Goal: Task Accomplishment & Management: Manage account settings

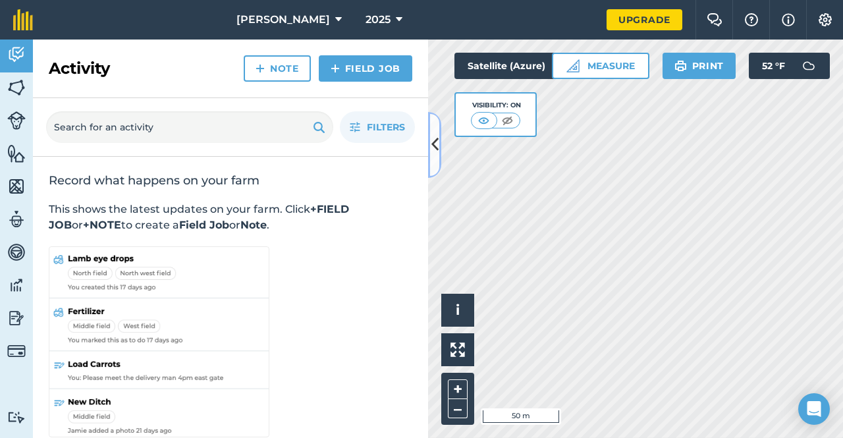
click at [438, 144] on icon at bounding box center [434, 144] width 7 height 23
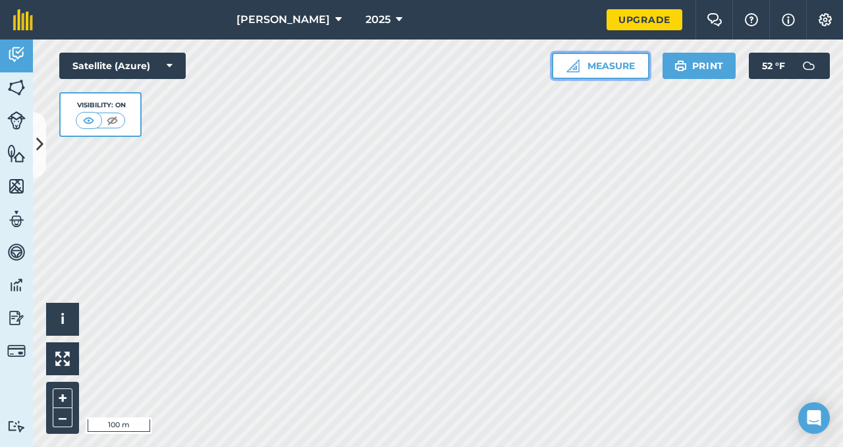
click at [590, 73] on button "Measure" at bounding box center [600, 66] width 97 height 26
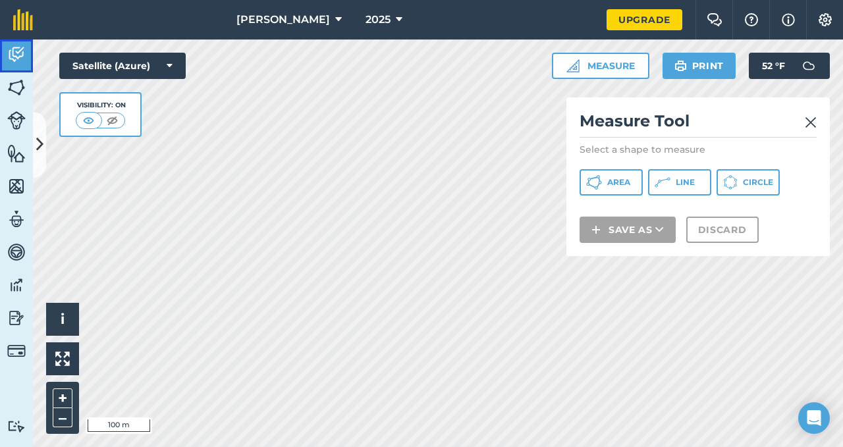
click at [20, 49] on img at bounding box center [16, 55] width 18 height 20
click at [40, 149] on icon at bounding box center [39, 144] width 7 height 23
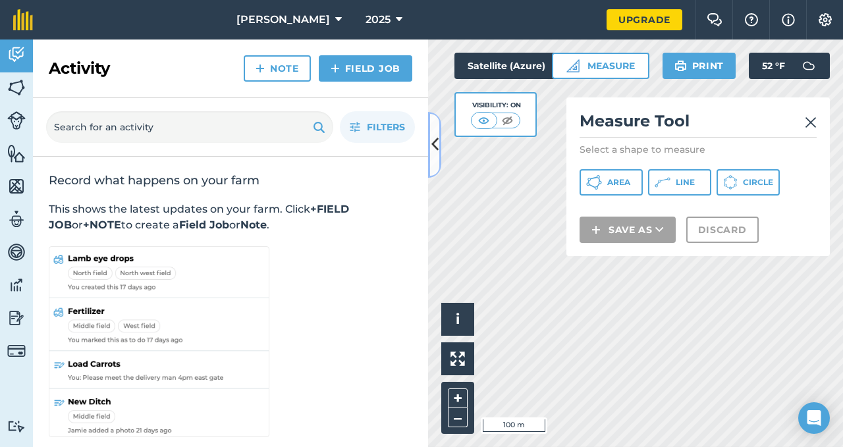
click at [349, 64] on link "Field Job" at bounding box center [366, 68] width 94 height 26
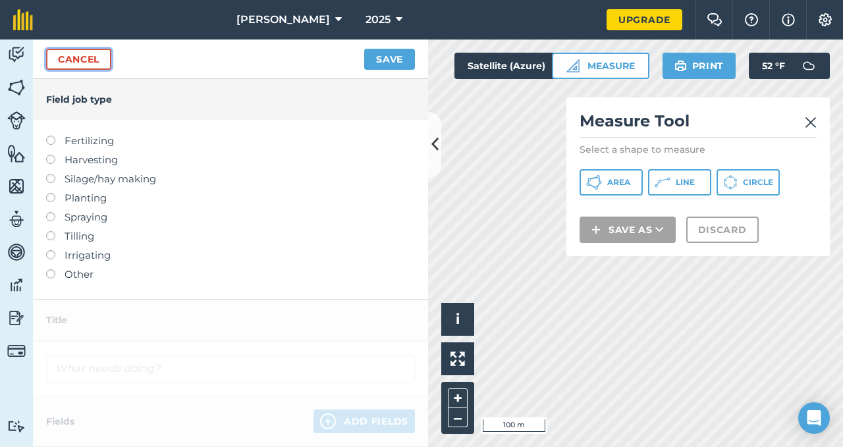
click at [76, 60] on link "Cancel" at bounding box center [78, 59] width 65 height 21
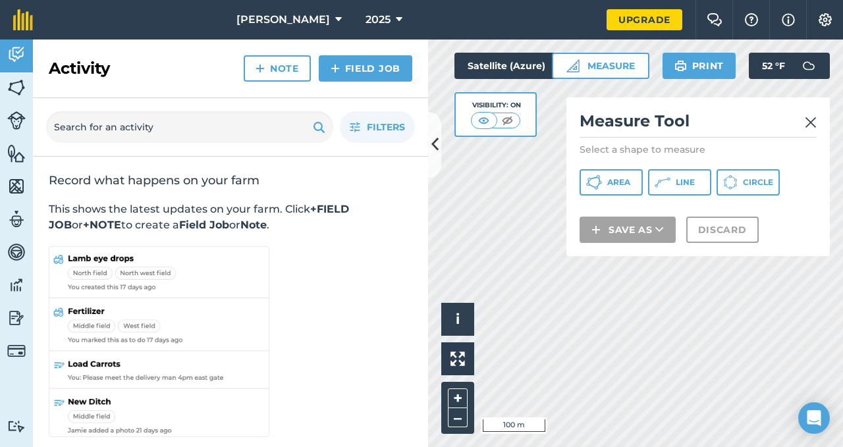
click at [17, 100] on link "Fields" at bounding box center [16, 88] width 33 height 33
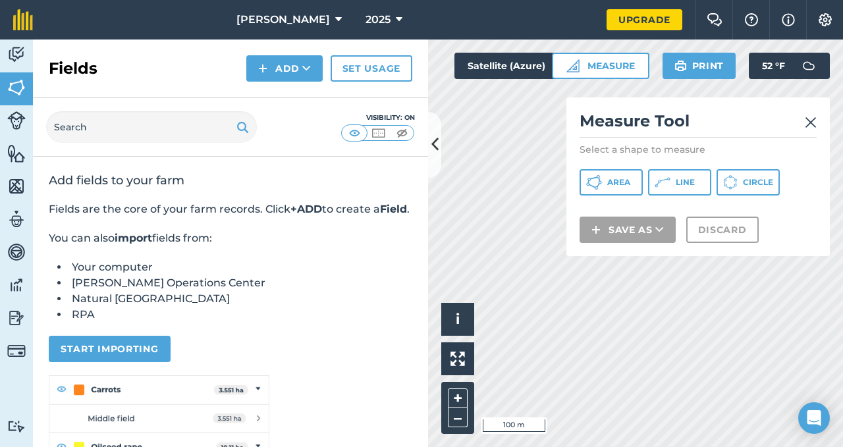
click at [271, 68] on button "Add" at bounding box center [284, 68] width 76 height 26
click at [278, 90] on link "Draw" at bounding box center [284, 98] width 72 height 29
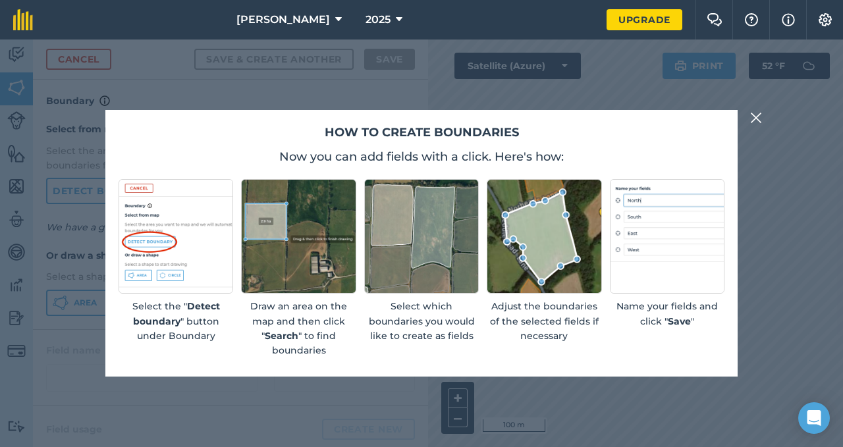
click at [754, 124] on img at bounding box center [756, 118] width 12 height 16
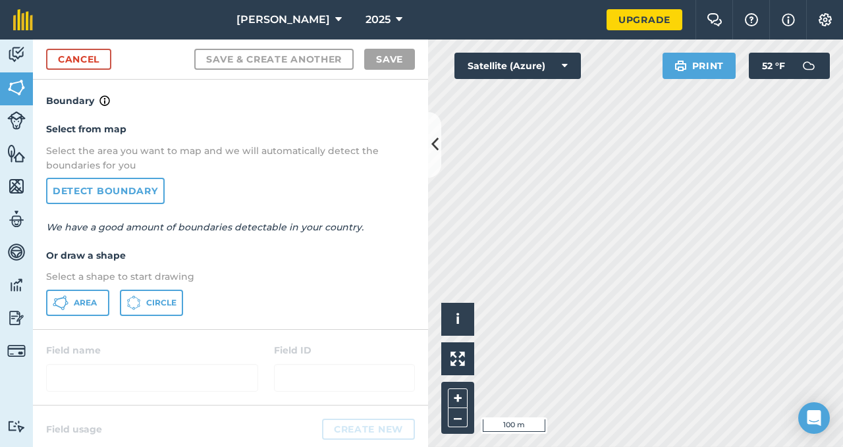
click at [74, 298] on span "Area" at bounding box center [85, 303] width 23 height 11
click at [431, 149] on icon at bounding box center [434, 144] width 7 height 23
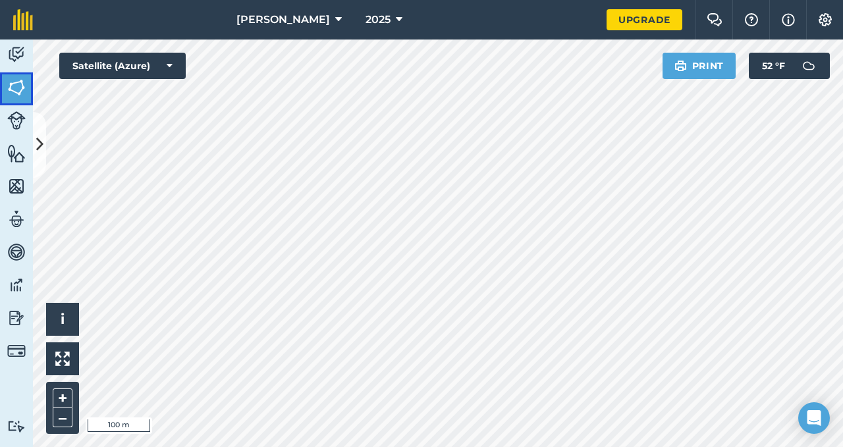
click at [9, 92] on img at bounding box center [16, 88] width 18 height 20
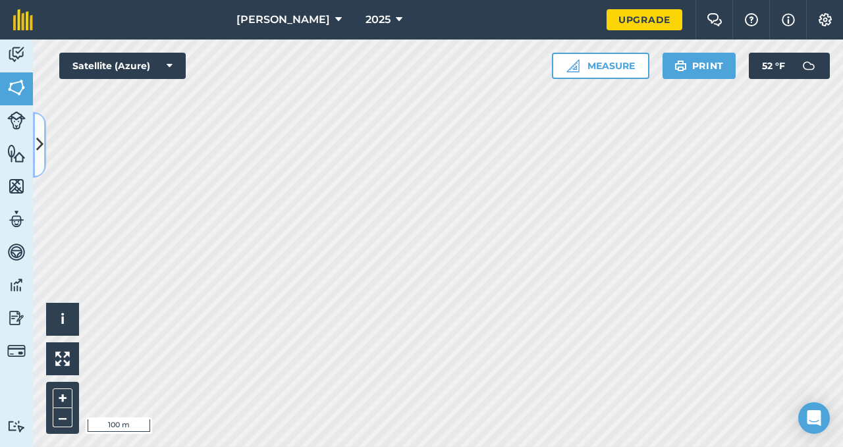
click at [40, 150] on icon at bounding box center [39, 144] width 7 height 23
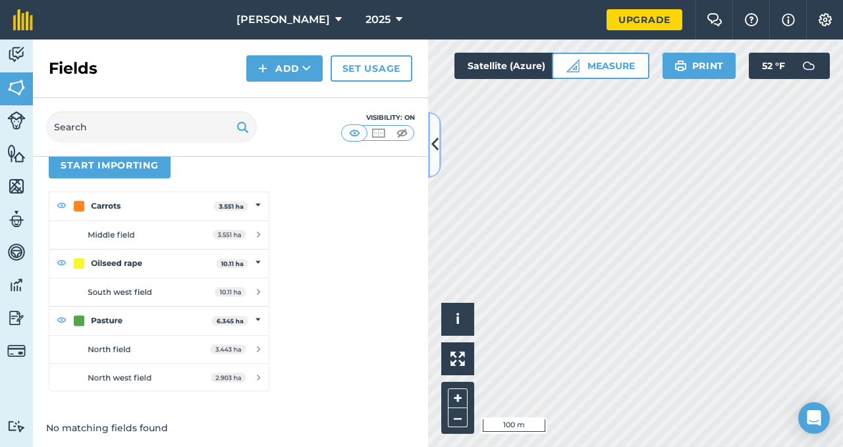
scroll to position [200, 0]
click at [286, 69] on button "Add" at bounding box center [284, 68] width 76 height 26
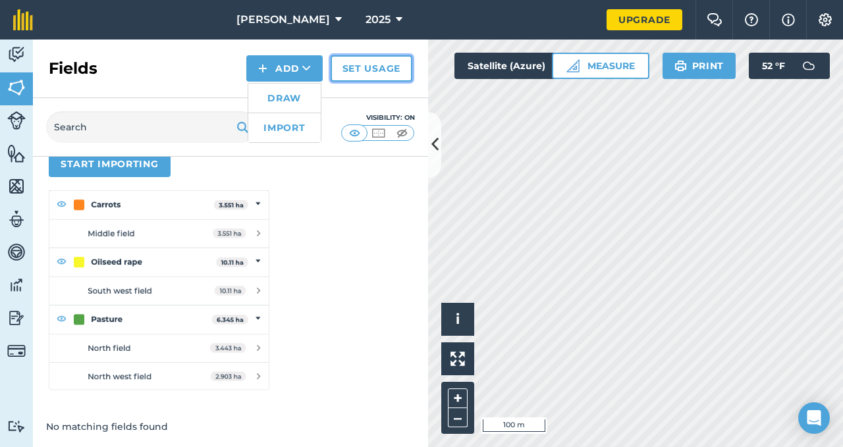
click at [355, 68] on link "Set usage" at bounding box center [372, 68] width 82 height 26
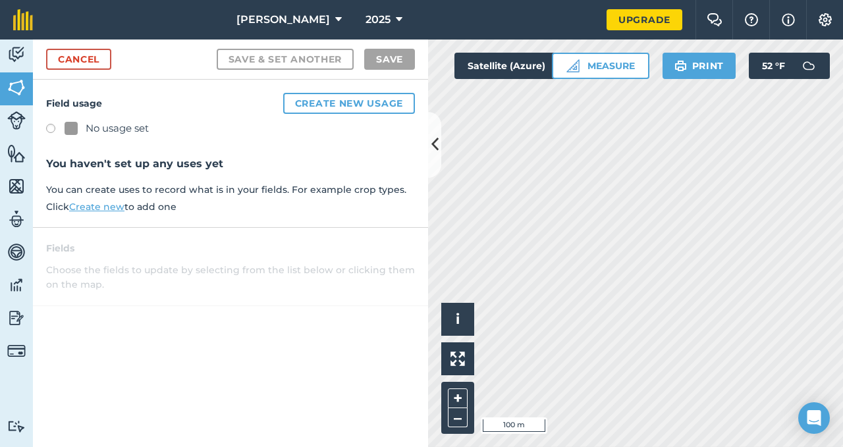
click at [92, 59] on link "Cancel" at bounding box center [78, 59] width 65 height 21
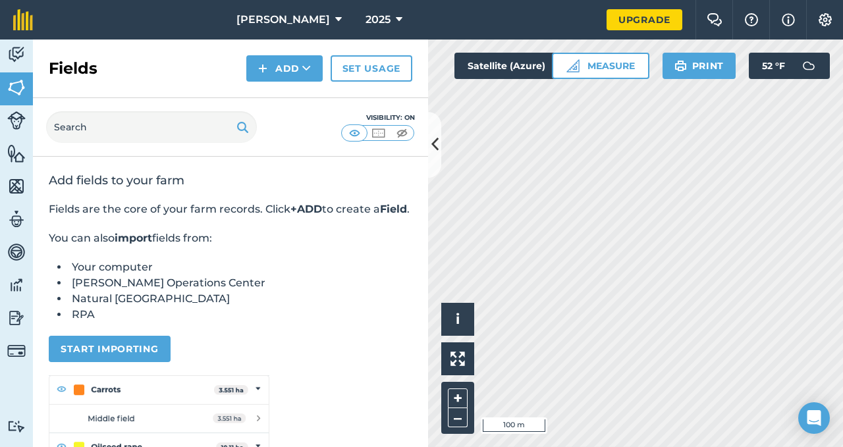
click at [277, 72] on button "Add" at bounding box center [284, 68] width 76 height 26
click at [277, 101] on link "Draw" at bounding box center [284, 98] width 72 height 29
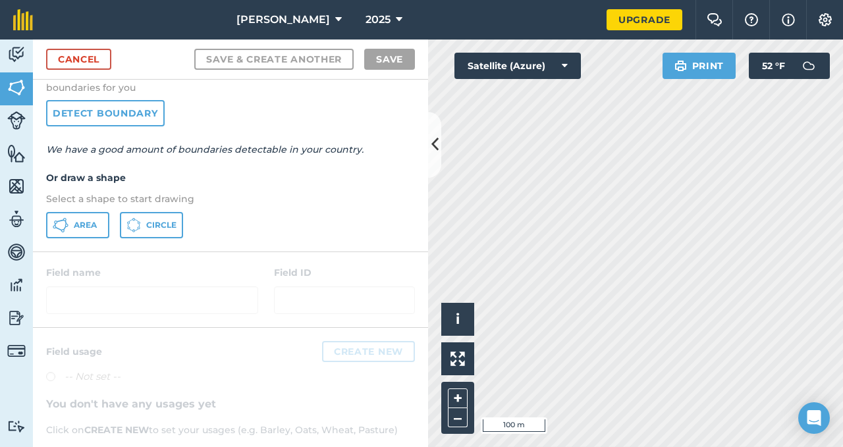
scroll to position [80, 0]
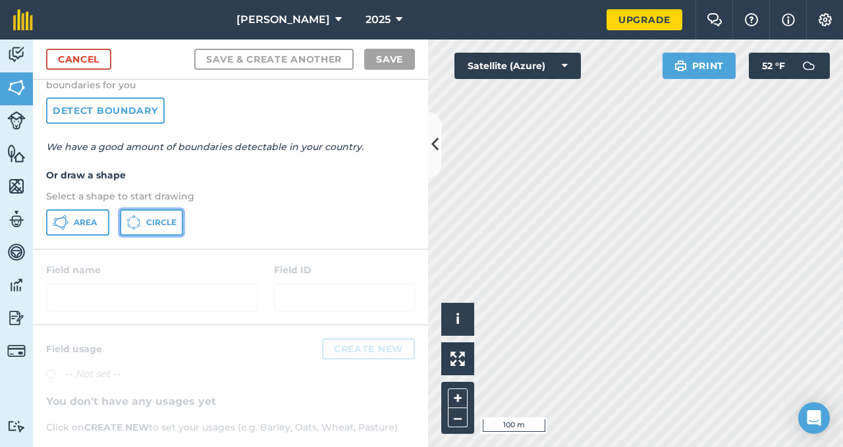
click at [139, 225] on icon at bounding box center [133, 222] width 14 height 14
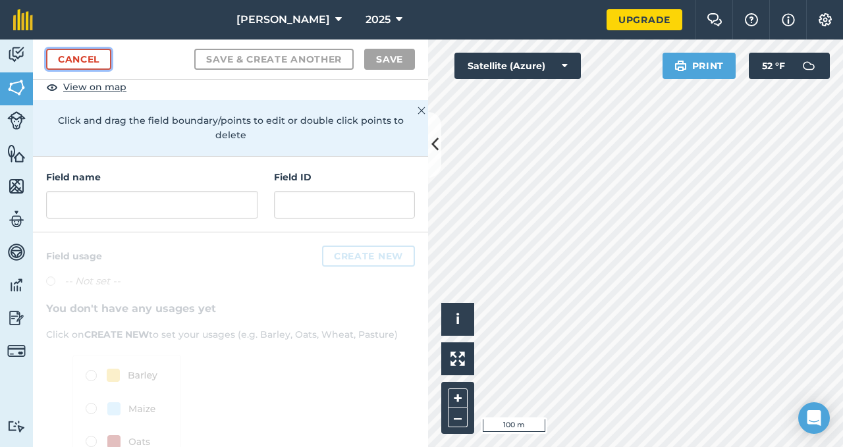
click at [82, 55] on link "Cancel" at bounding box center [78, 59] width 65 height 21
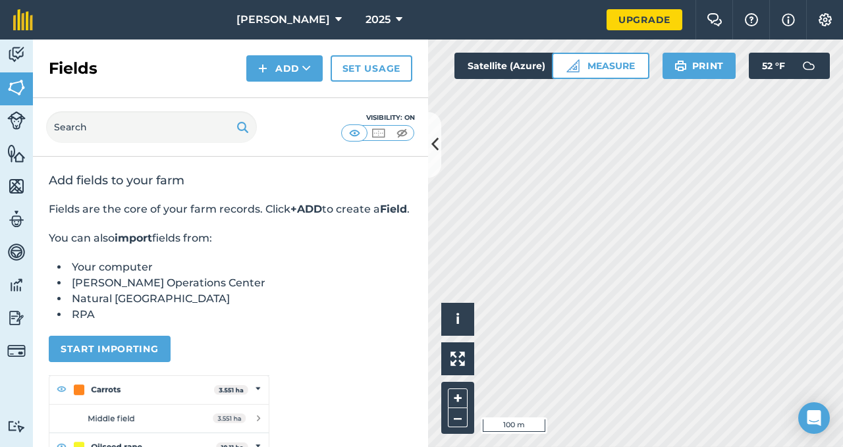
click at [260, 78] on button "Add" at bounding box center [284, 68] width 76 height 26
click at [281, 102] on link "Draw" at bounding box center [284, 98] width 72 height 29
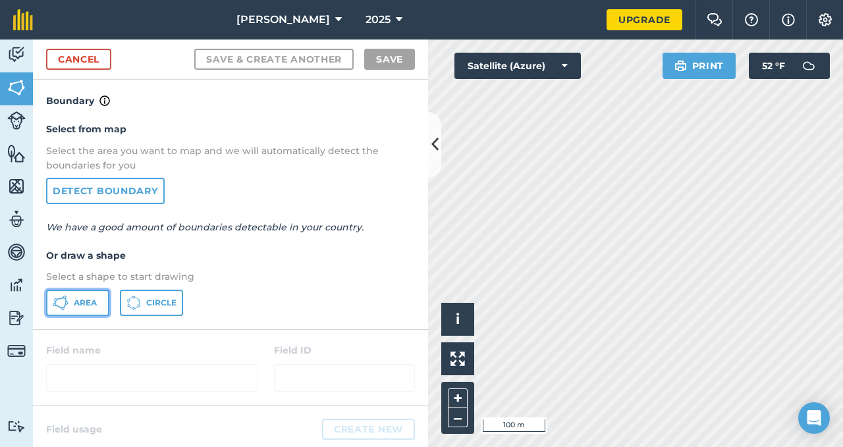
click at [77, 306] on span "Area" at bounding box center [85, 303] width 23 height 11
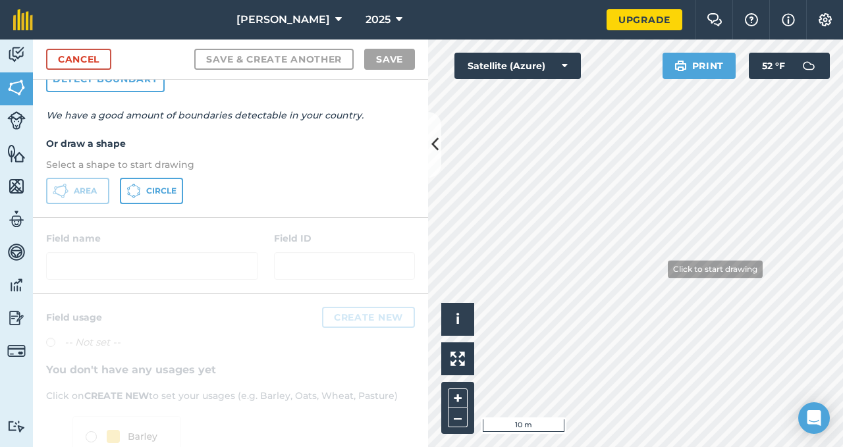
scroll to position [113, 0]
click at [115, 262] on div at bounding box center [230, 254] width 395 height 75
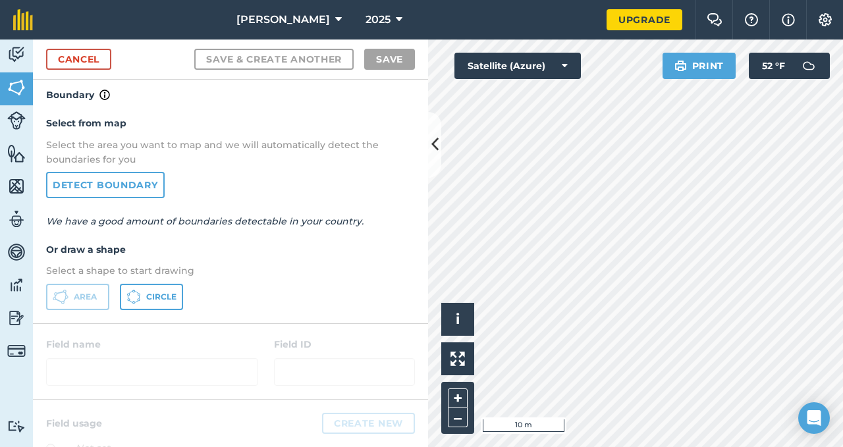
scroll to position [0, 0]
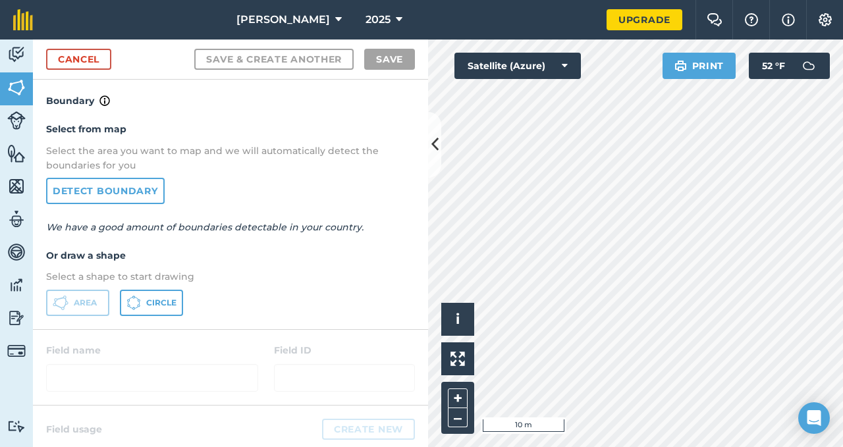
click at [70, 194] on link "Detect boundary" at bounding box center [105, 191] width 119 height 26
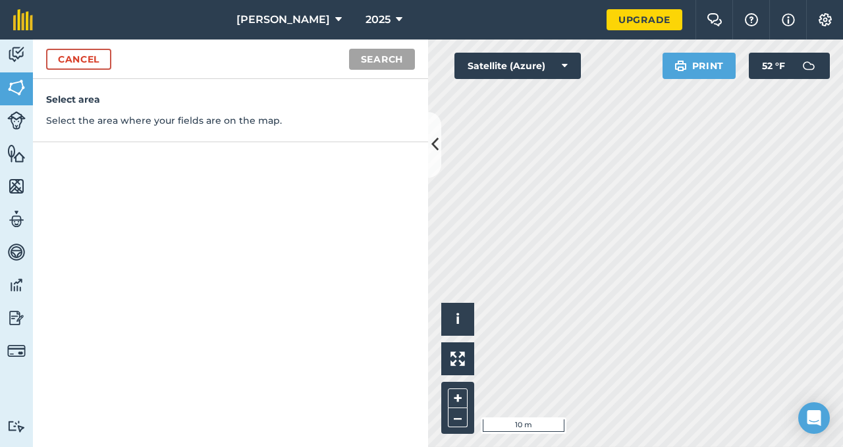
click at [88, 124] on p "Select the area where your fields are on the map." at bounding box center [230, 120] width 369 height 14
click at [13, 134] on link "Livestock" at bounding box center [16, 121] width 33 height 33
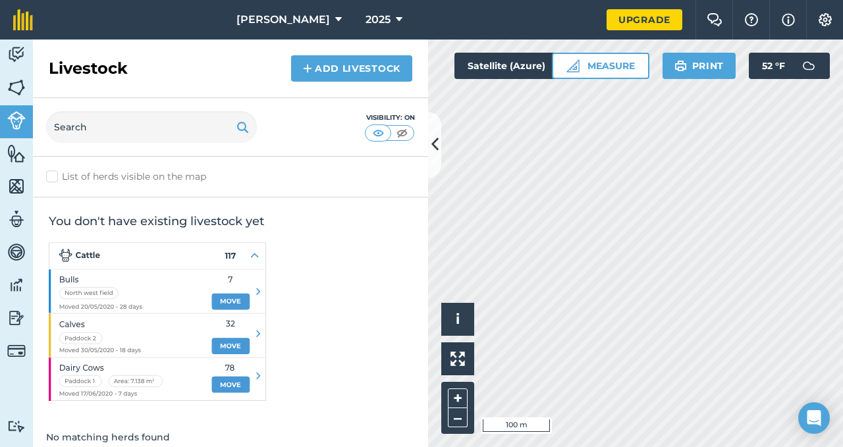
click at [7, 160] on img at bounding box center [16, 154] width 18 height 20
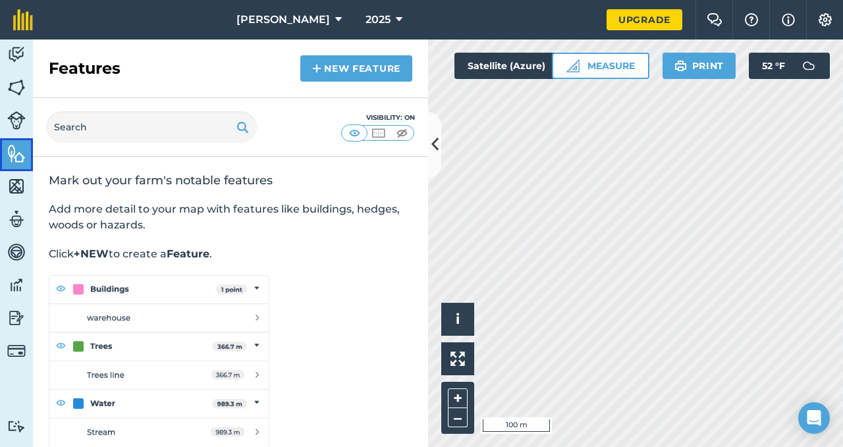
click at [9, 187] on img at bounding box center [16, 187] width 18 height 20
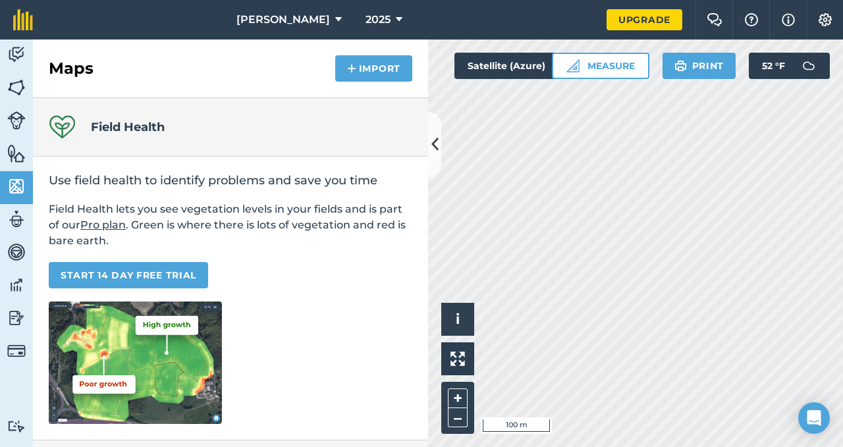
click at [8, 221] on img at bounding box center [16, 219] width 18 height 20
select select "MEMBER"
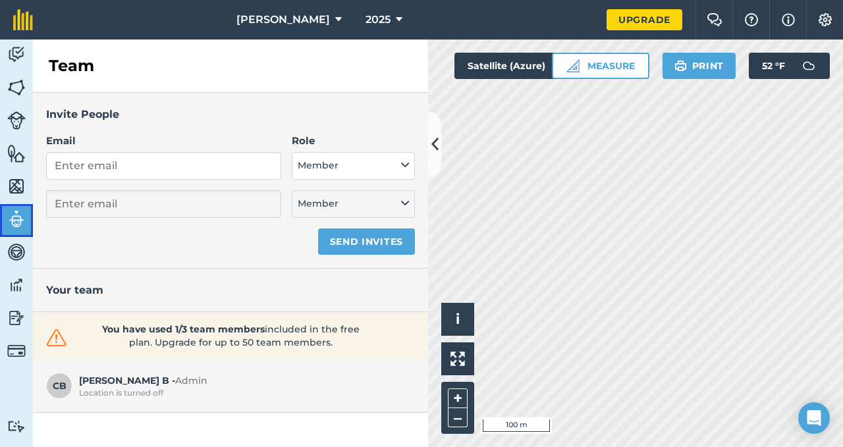
click at [7, 253] on link "Vehicles" at bounding box center [16, 253] width 33 height 33
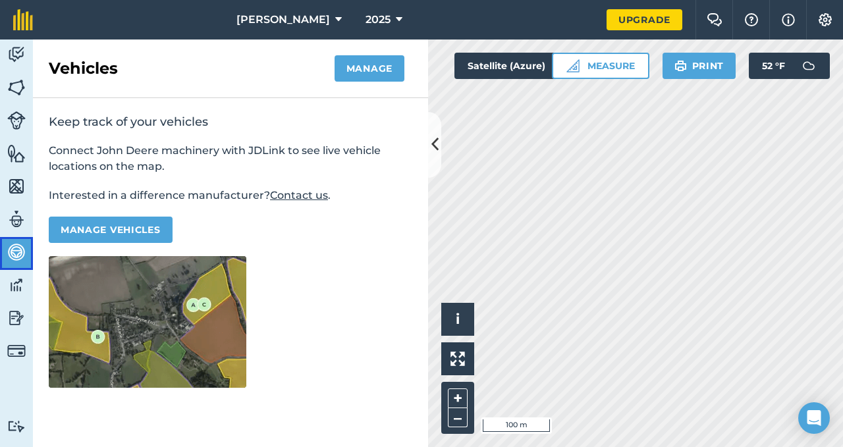
click at [8, 282] on img at bounding box center [16, 285] width 18 height 20
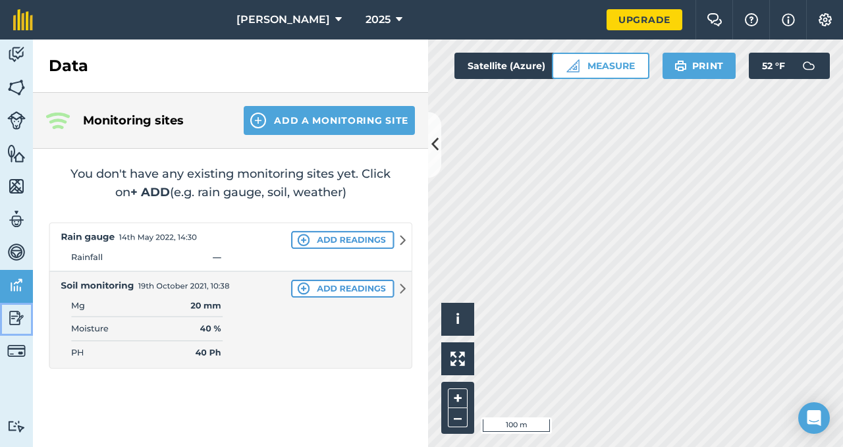
click at [9, 316] on img at bounding box center [16, 318] width 18 height 20
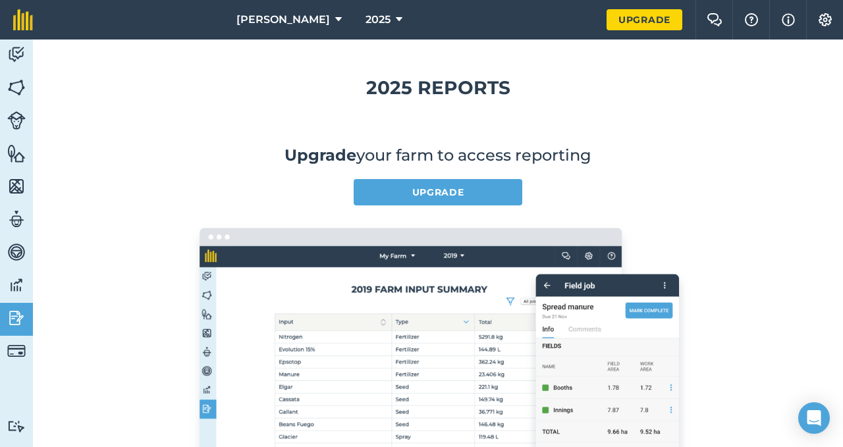
click at [12, 92] on img at bounding box center [16, 88] width 18 height 20
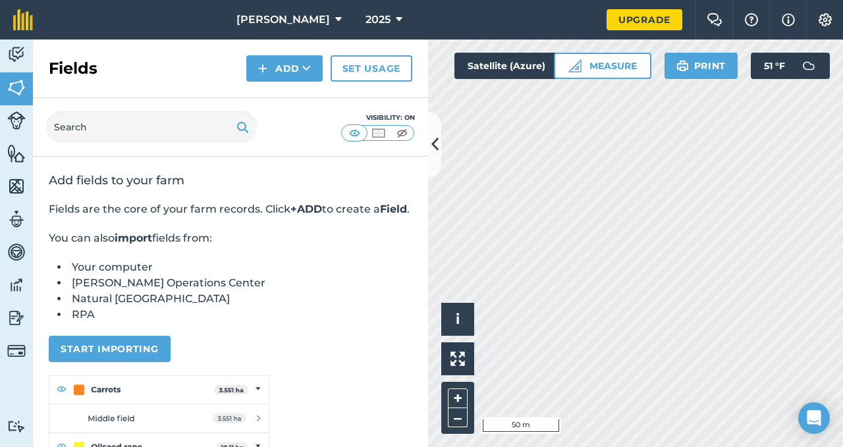
click at [435, 147] on icon at bounding box center [434, 144] width 7 height 23
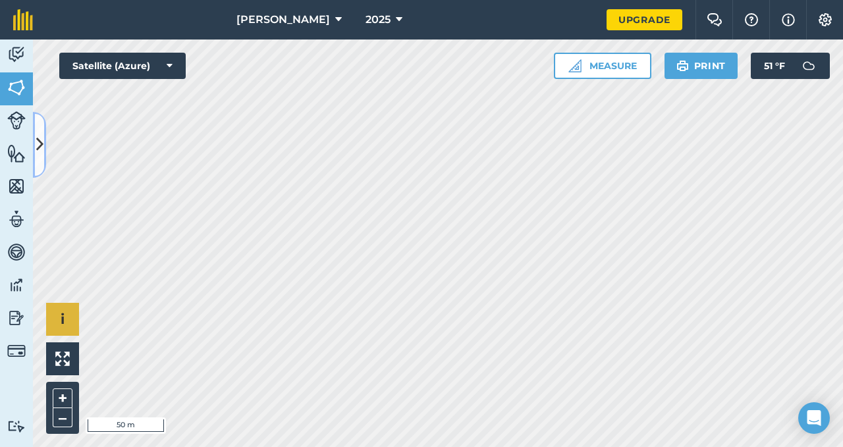
click at [63, 329] on button "i" at bounding box center [62, 319] width 33 height 33
click at [63, 320] on span "›" at bounding box center [63, 320] width 5 height 16
click at [57, 365] on img at bounding box center [62, 359] width 14 height 14
click at [57, 362] on img at bounding box center [62, 359] width 14 height 14
click at [578, 62] on img at bounding box center [574, 65] width 13 height 13
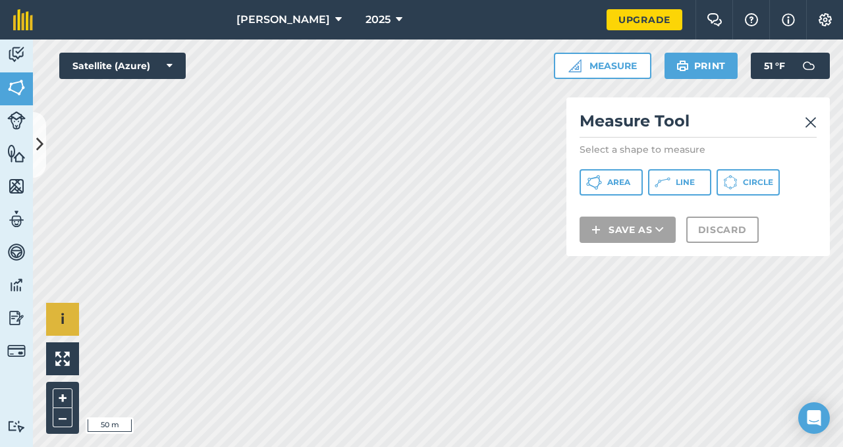
click at [596, 188] on icon at bounding box center [594, 183] width 16 height 16
click at [667, 184] on icon at bounding box center [663, 183] width 16 height 16
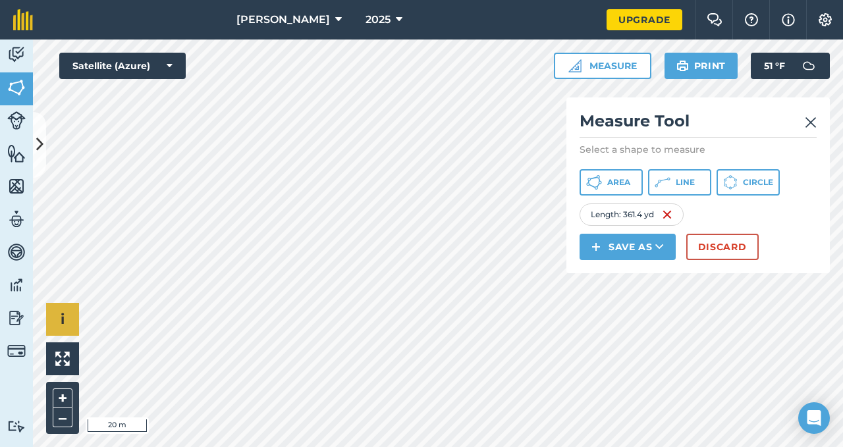
click at [673, 219] on img at bounding box center [667, 215] width 11 height 16
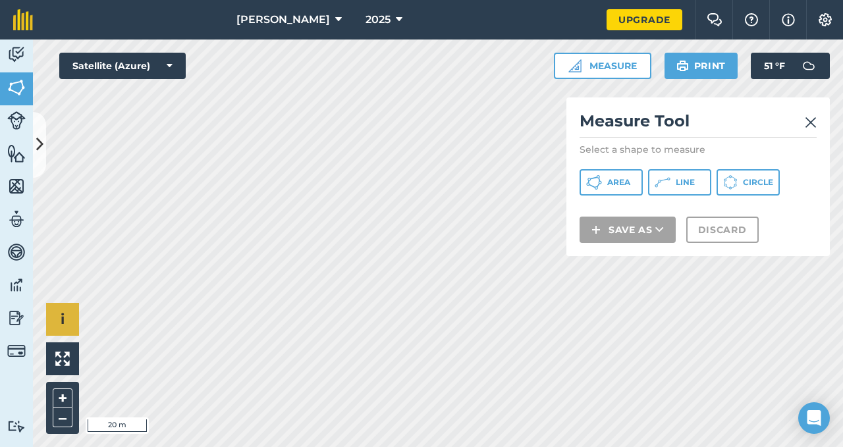
click at [607, 187] on button "Area" at bounding box center [611, 182] width 63 height 26
click at [44, 146] on button at bounding box center [39, 145] width 13 height 66
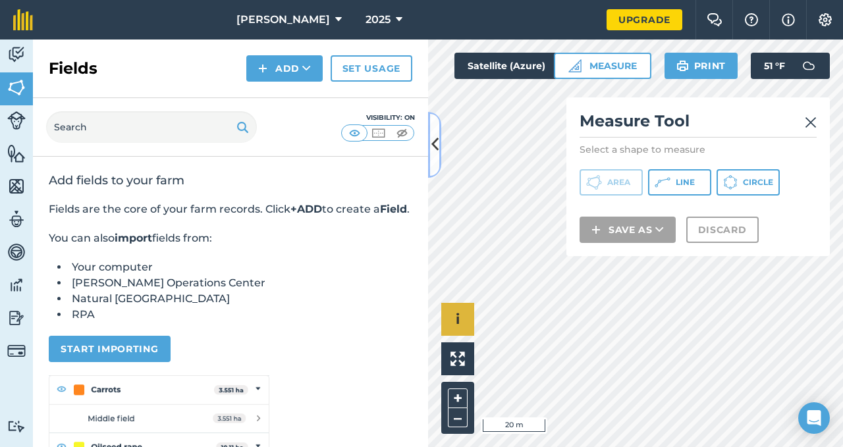
click at [811, 116] on img at bounding box center [811, 123] width 12 height 16
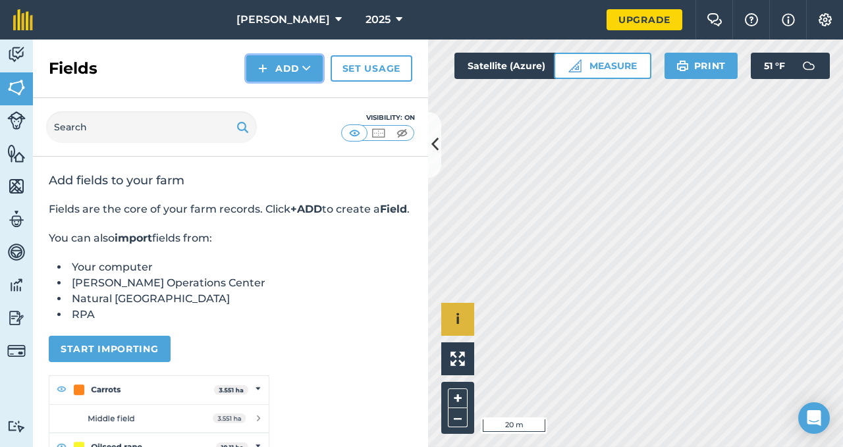
click at [279, 70] on button "Add" at bounding box center [284, 68] width 76 height 26
click at [271, 65] on button "Add Draw Import" at bounding box center [284, 68] width 76 height 26
click at [358, 69] on link "Set usage" at bounding box center [372, 68] width 82 height 26
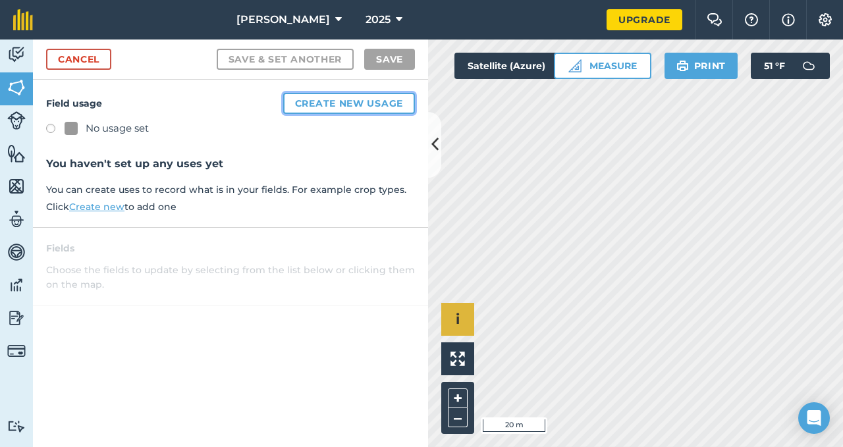
click at [334, 103] on button "Create new usage" at bounding box center [349, 103] width 132 height 21
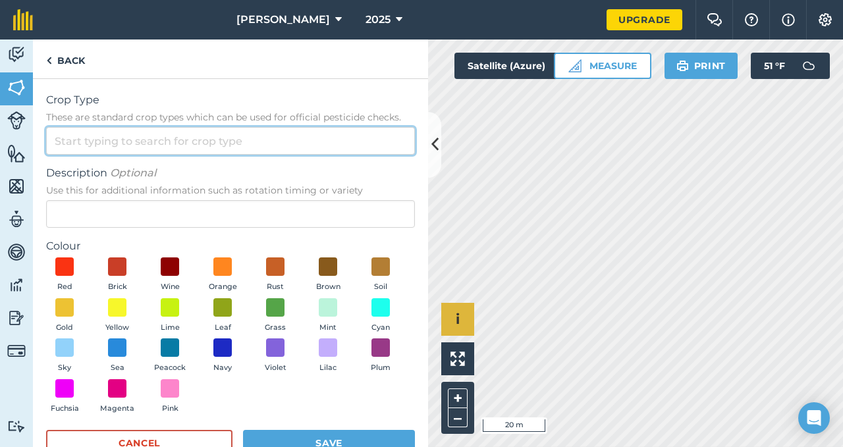
click at [96, 145] on input "Crop Type These are standard crop types which can be used for official pesticid…" at bounding box center [230, 141] width 369 height 28
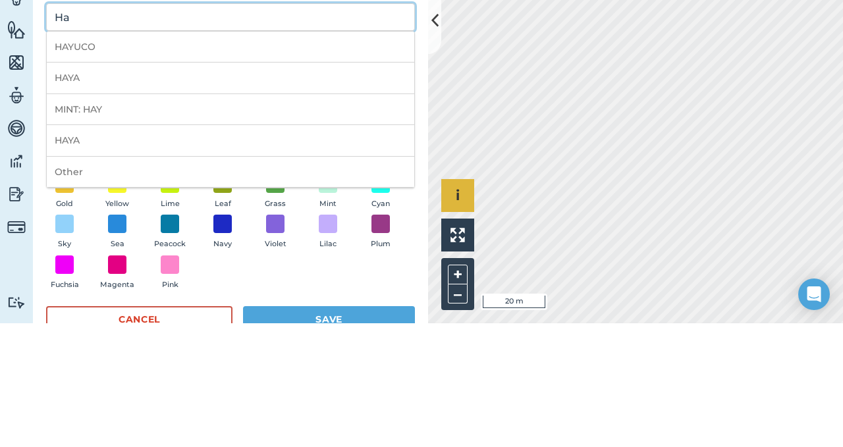
type input "H"
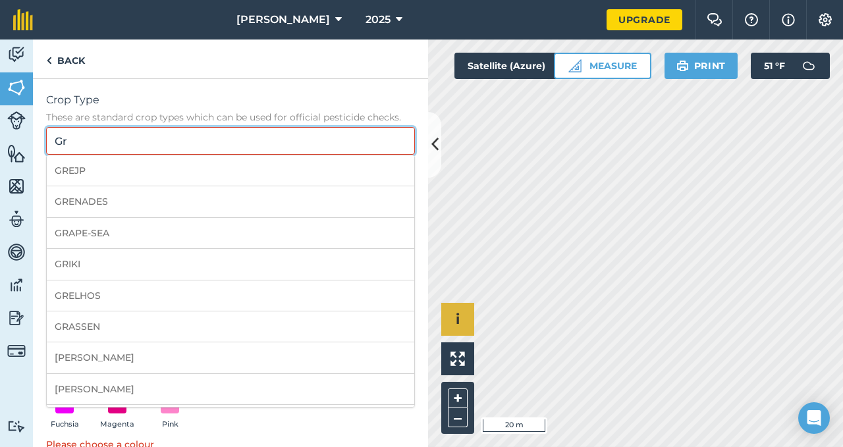
click at [84, 137] on input "Gr" at bounding box center [230, 141] width 369 height 28
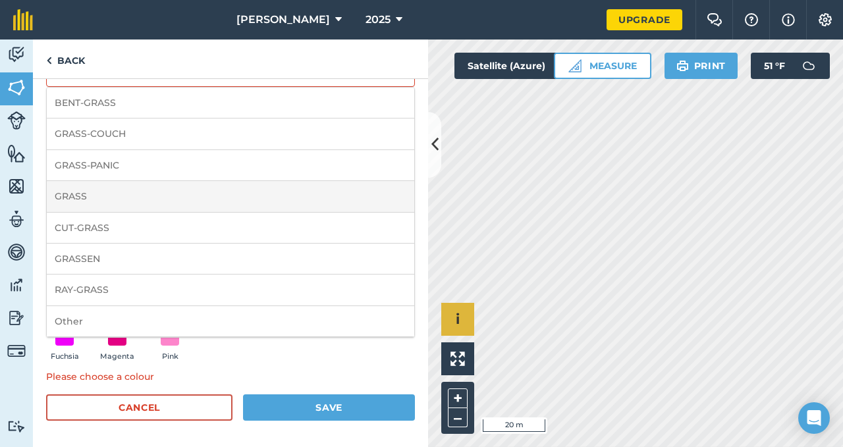
click at [76, 200] on li "GRASS" at bounding box center [231, 196] width 368 height 31
type input "GRASS"
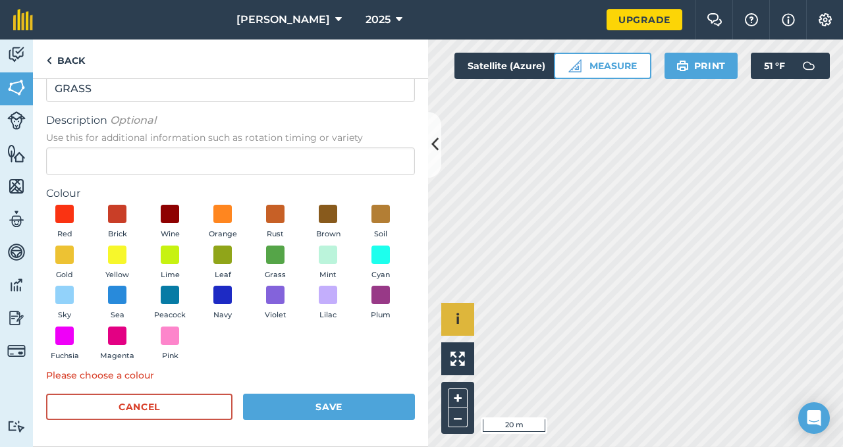
scroll to position [52, 0]
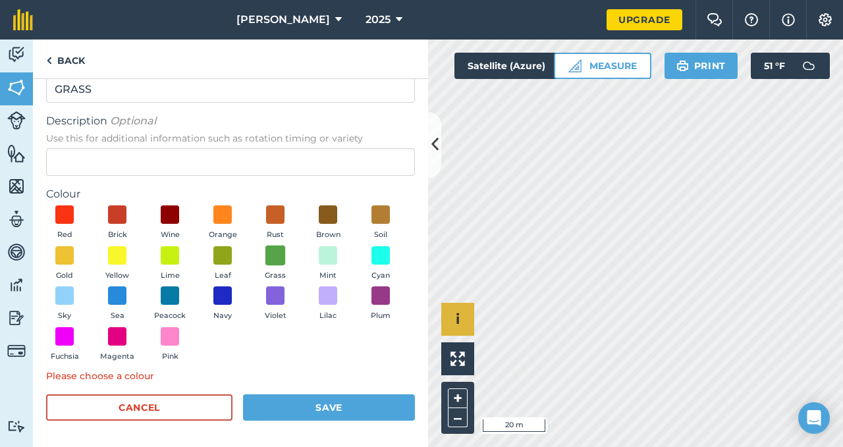
click at [286, 259] on span at bounding box center [275, 255] width 20 height 20
click at [294, 412] on button "Save" at bounding box center [329, 408] width 172 height 26
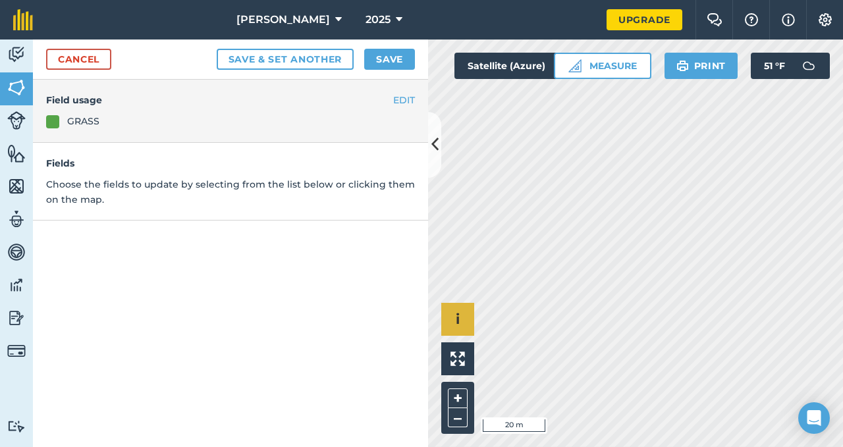
click at [113, 117] on div "GRASS" at bounding box center [230, 121] width 369 height 14
click at [111, 198] on p "Choose the fields to update by selecting from the list below or clicking them o…" at bounding box center [230, 192] width 369 height 30
click at [243, 64] on button "Save & set another" at bounding box center [286, 59] width 138 height 21
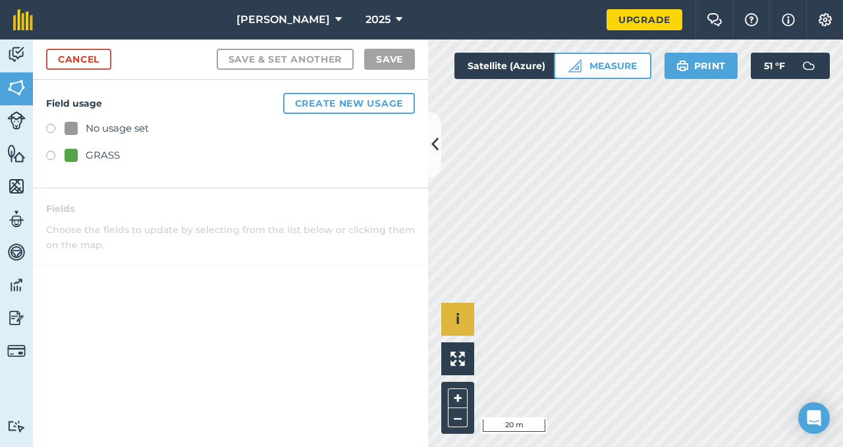
click at [84, 158] on div "GRASS" at bounding box center [92, 156] width 55 height 16
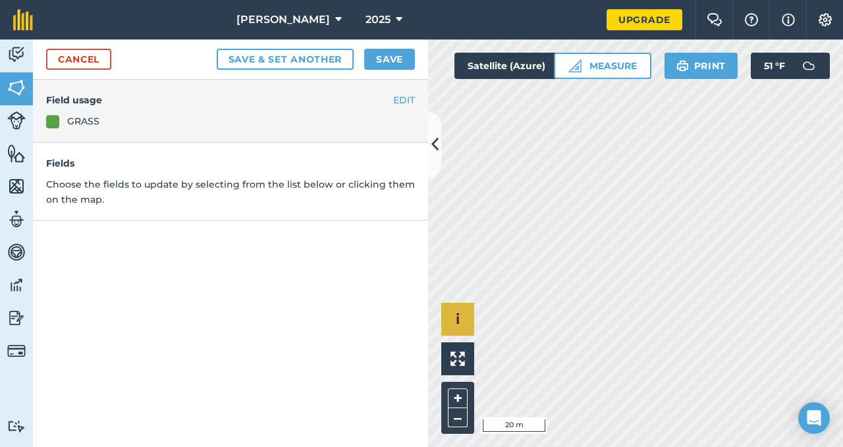
click at [159, 111] on div "EDIT Field usage GRASS" at bounding box center [230, 111] width 395 height 63
click at [386, 63] on button "Save" at bounding box center [389, 59] width 51 height 21
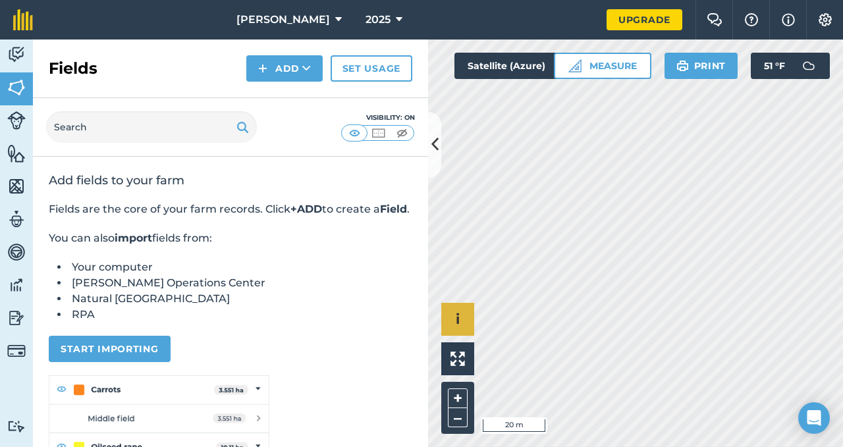
click at [273, 58] on button "Add" at bounding box center [284, 68] width 76 height 26
click at [275, 127] on link "Import" at bounding box center [284, 127] width 72 height 29
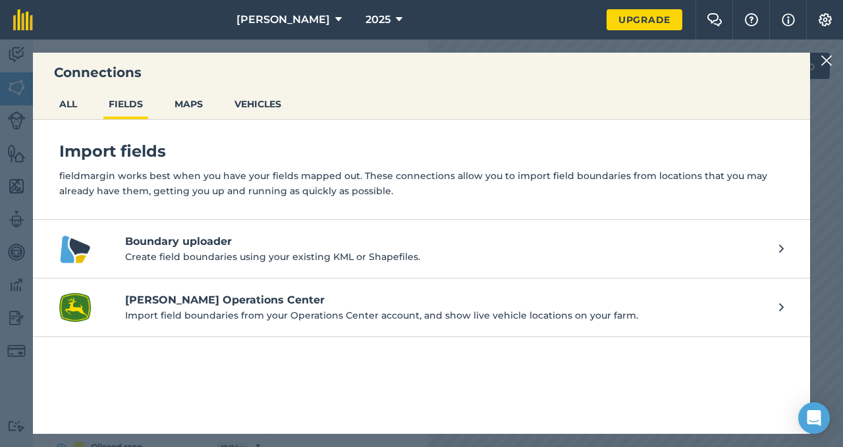
click at [836, 58] on div at bounding box center [829, 61] width 16 height 16
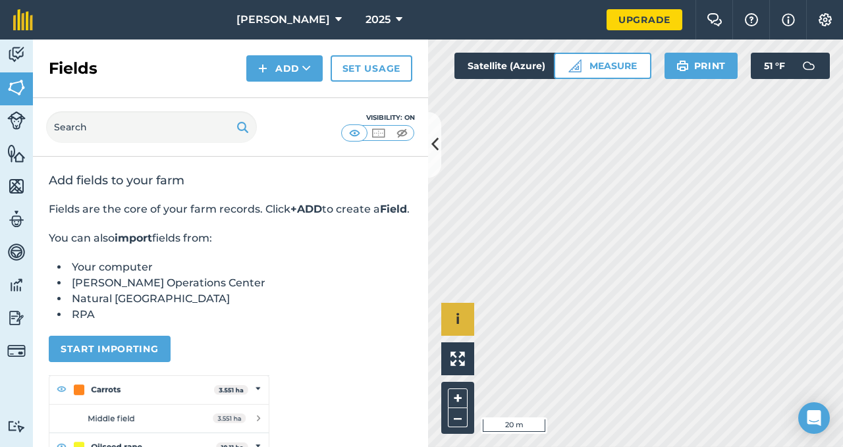
click at [267, 71] on img at bounding box center [262, 69] width 9 height 16
click at [281, 100] on link "Draw" at bounding box center [284, 98] width 72 height 29
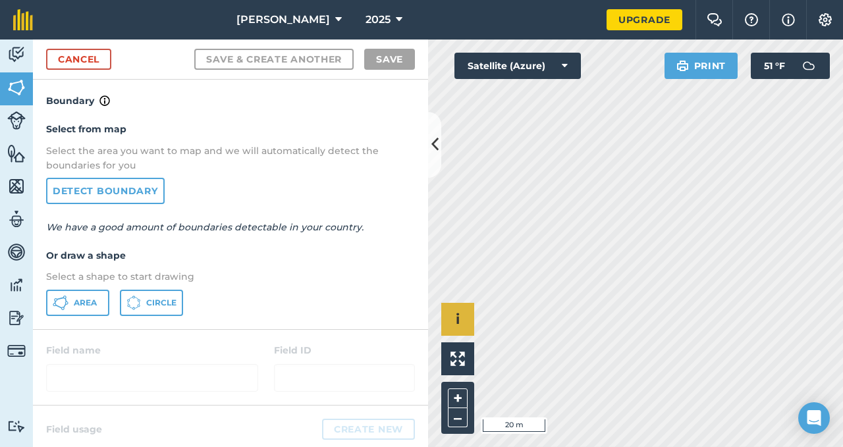
click at [79, 190] on link "Detect boundary" at bounding box center [105, 191] width 119 height 26
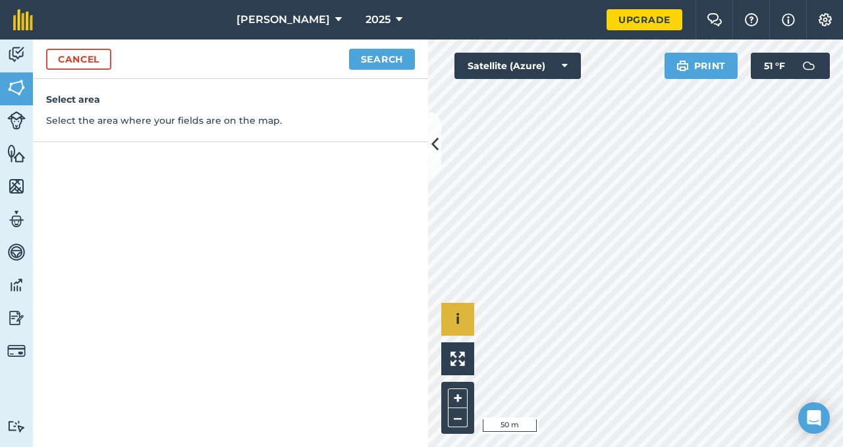
click at [364, 55] on button "Search" at bounding box center [382, 59] width 66 height 21
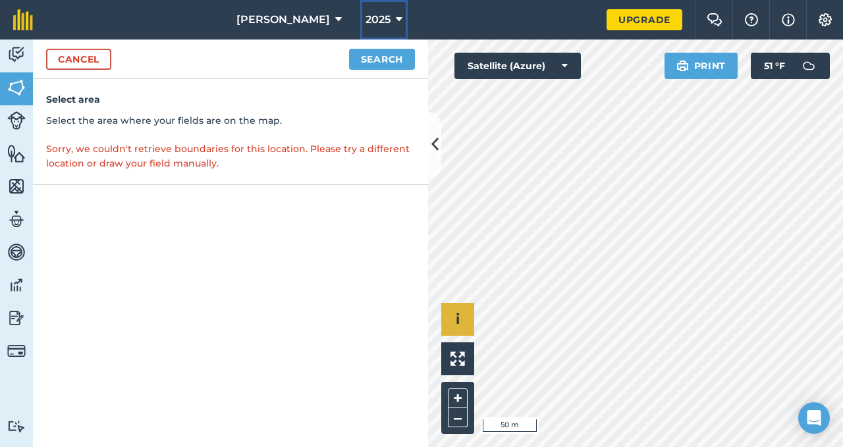
click at [360, 36] on button "2025" at bounding box center [383, 20] width 47 height 40
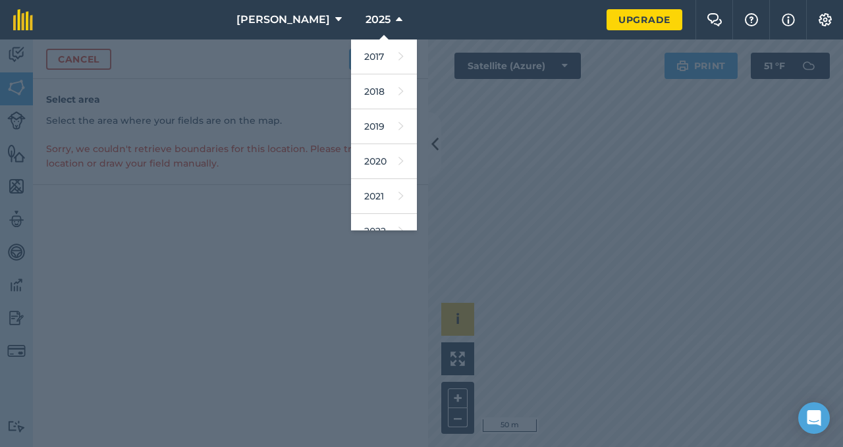
click at [285, 74] on div at bounding box center [421, 244] width 843 height 408
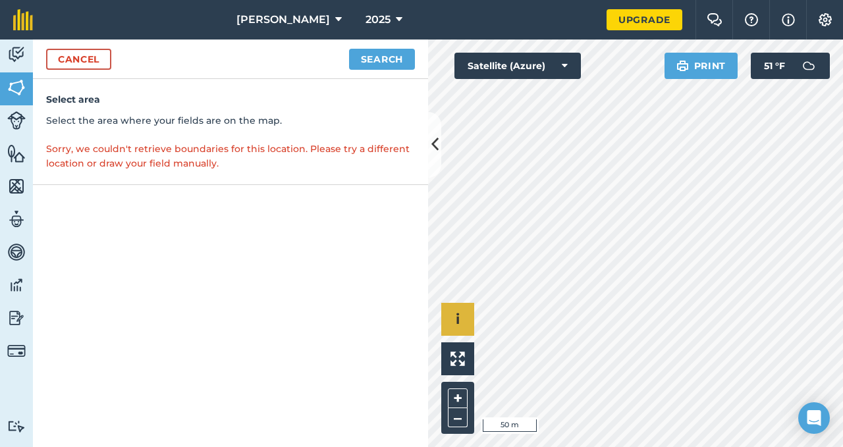
click at [376, 62] on button "Search" at bounding box center [382, 59] width 66 height 21
click at [82, 58] on link "Cancel" at bounding box center [78, 59] width 65 height 21
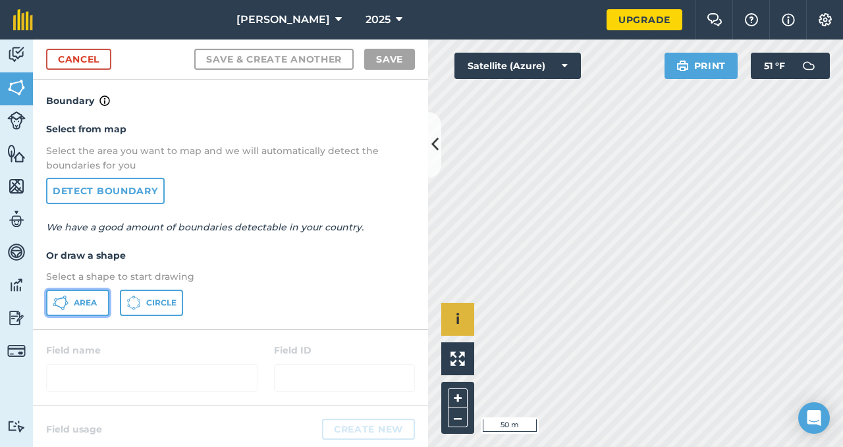
click at [74, 304] on span "Area" at bounding box center [85, 303] width 23 height 11
click at [99, 215] on div "Select from map Select the area you want to map and we will automatically detec…" at bounding box center [230, 219] width 395 height 220
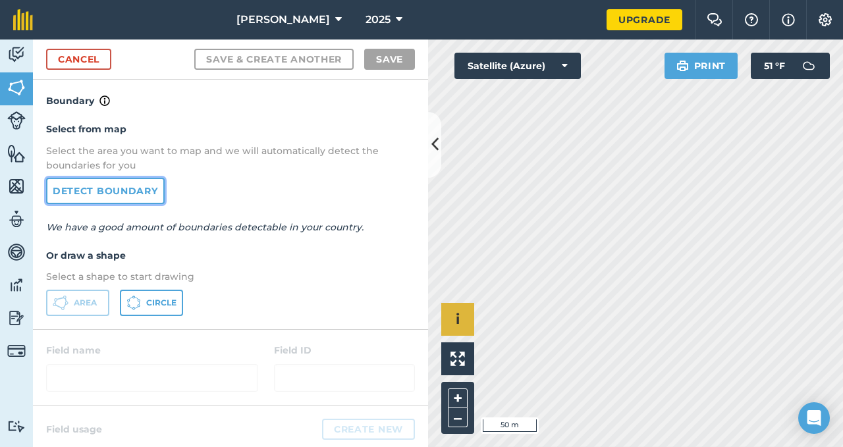
click at [92, 195] on link "Detect boundary" at bounding box center [105, 191] width 119 height 26
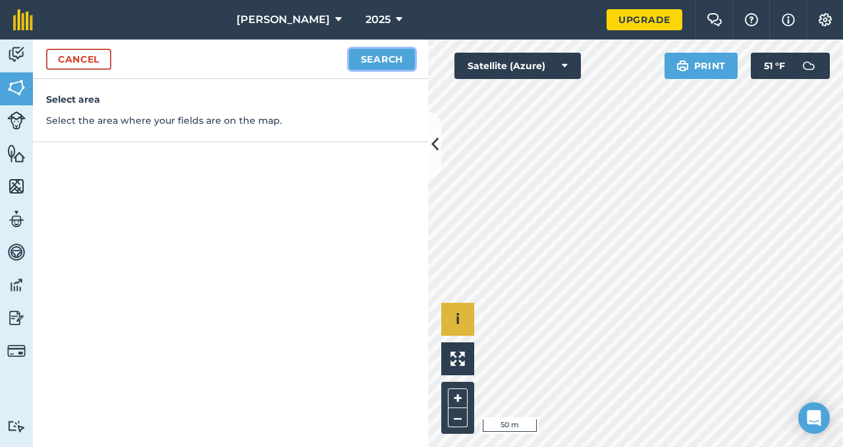
click at [375, 54] on button "Search" at bounding box center [382, 59] width 66 height 21
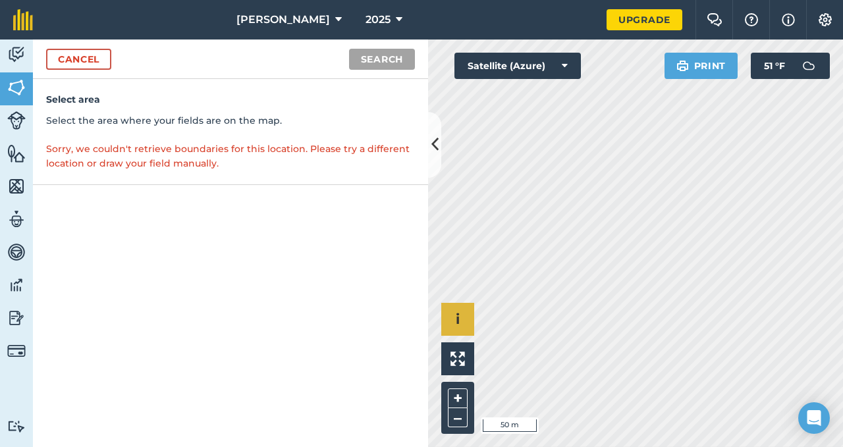
click at [77, 60] on link "Cancel" at bounding box center [78, 59] width 65 height 21
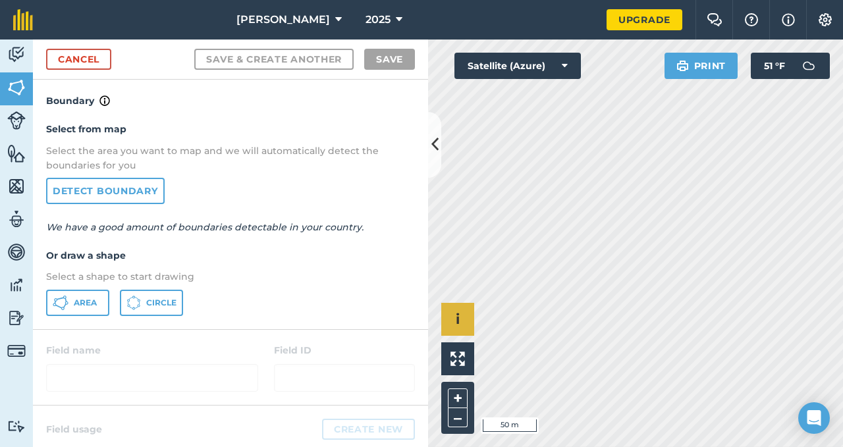
click at [71, 306] on button "Area" at bounding box center [77, 303] width 63 height 26
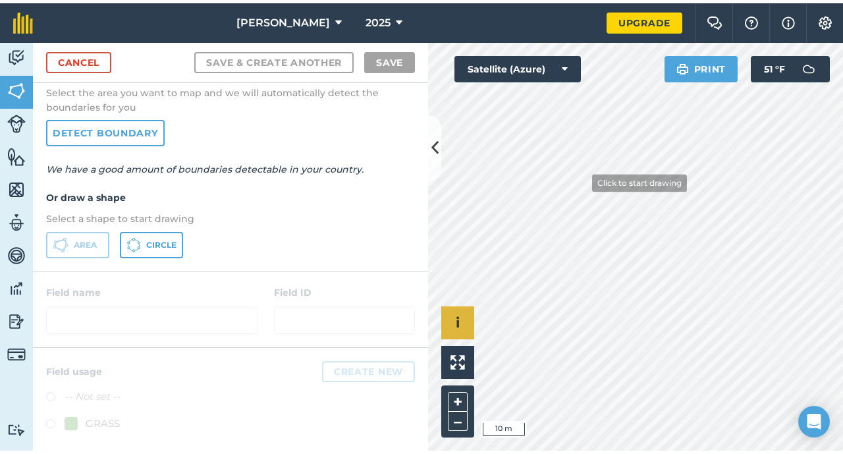
scroll to position [66, 0]
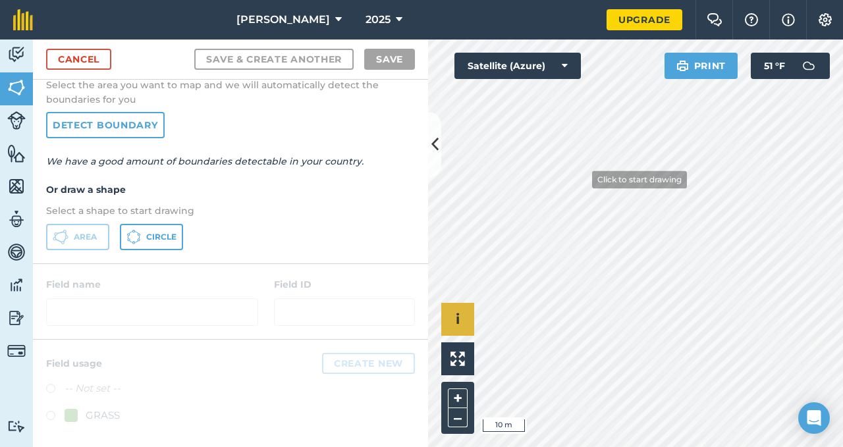
click at [84, 316] on div at bounding box center [230, 301] width 395 height 75
click at [433, 144] on icon at bounding box center [434, 144] width 7 height 23
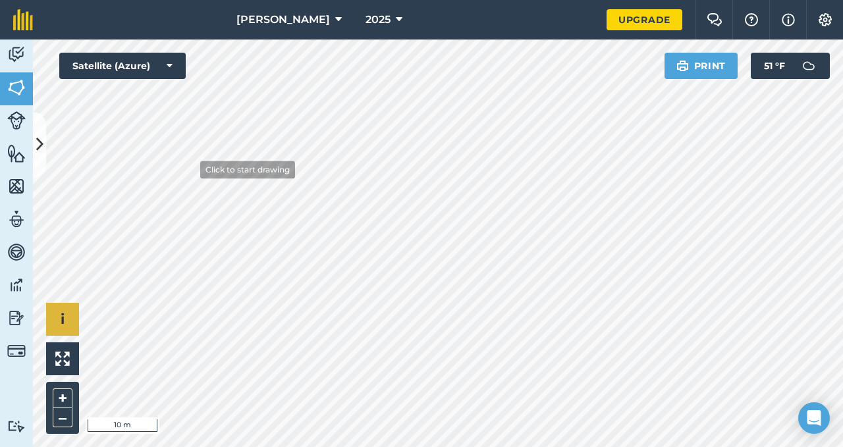
click at [44, 149] on button at bounding box center [39, 145] width 13 height 66
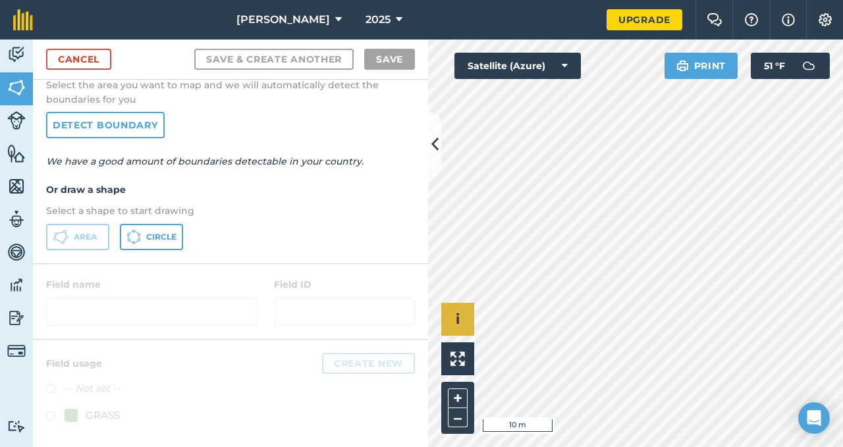
click at [78, 240] on span "Area" at bounding box center [85, 237] width 23 height 11
click at [86, 306] on div at bounding box center [230, 301] width 395 height 75
click at [97, 312] on div at bounding box center [230, 301] width 395 height 75
click at [96, 302] on div at bounding box center [230, 301] width 395 height 75
click at [98, 298] on div at bounding box center [230, 301] width 395 height 75
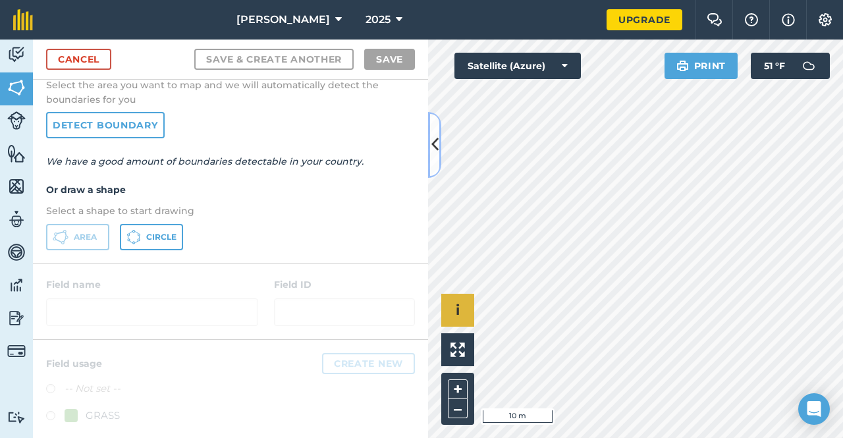
click at [433, 136] on icon at bounding box center [434, 144] width 7 height 23
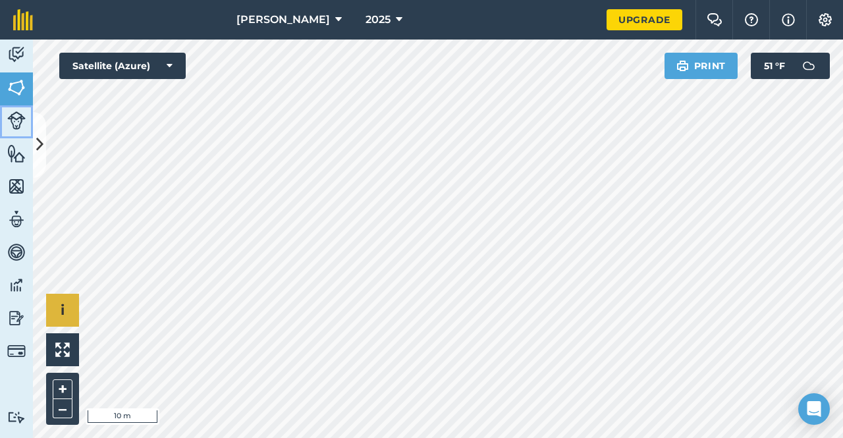
drag, startPoint x: 470, startPoint y: 156, endPoint x: 32, endPoint y: 138, distance: 439.1
click at [32, 138] on div "Activity Fields Livestock Features Maps Team Vehicles Data Reporting Billing Tu…" at bounding box center [16, 239] width 33 height 399
click at [39, 140] on icon at bounding box center [39, 144] width 7 height 23
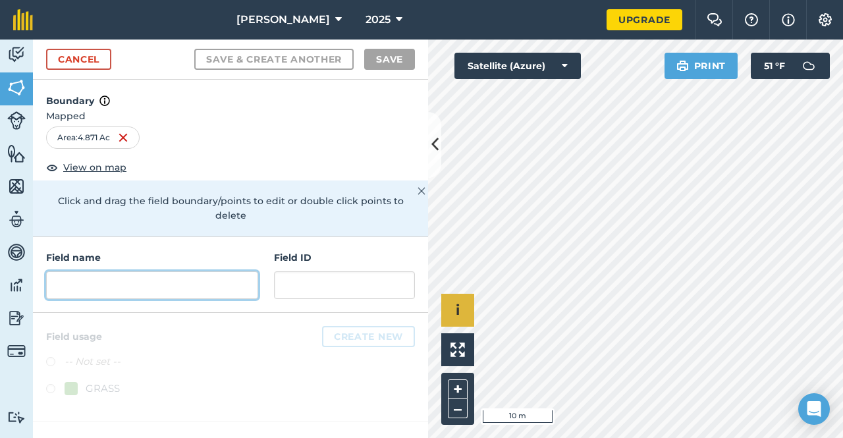
click at [105, 271] on input "text" at bounding box center [152, 285] width 212 height 28
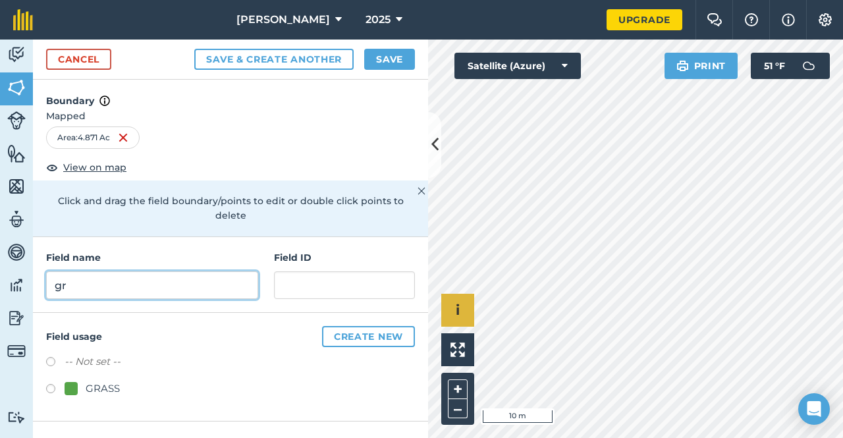
type input "g"
type input "Grandpas"
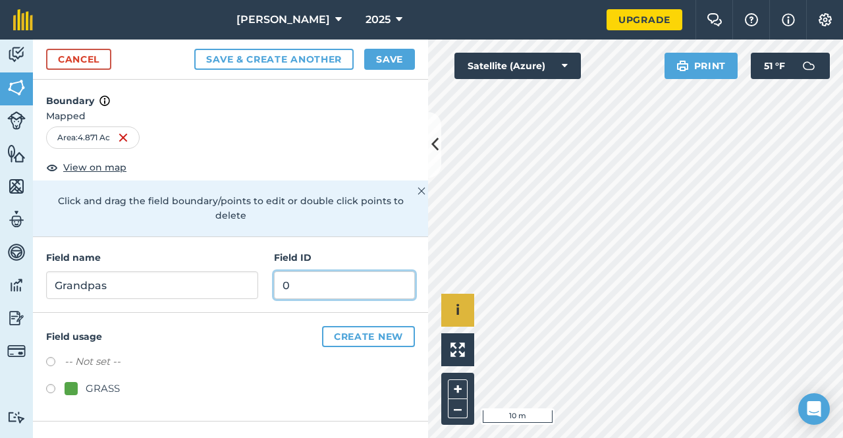
type input "0"
click at [312, 278] on input "0" at bounding box center [344, 285] width 141 height 28
type input "1"
click at [50, 384] on label at bounding box center [55, 390] width 18 height 13
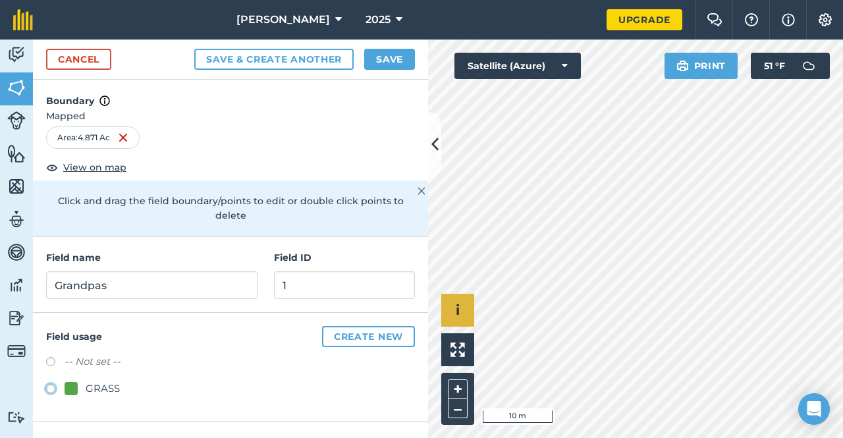
radio input "true"
click at [378, 328] on button "Create new" at bounding box center [368, 336] width 93 height 21
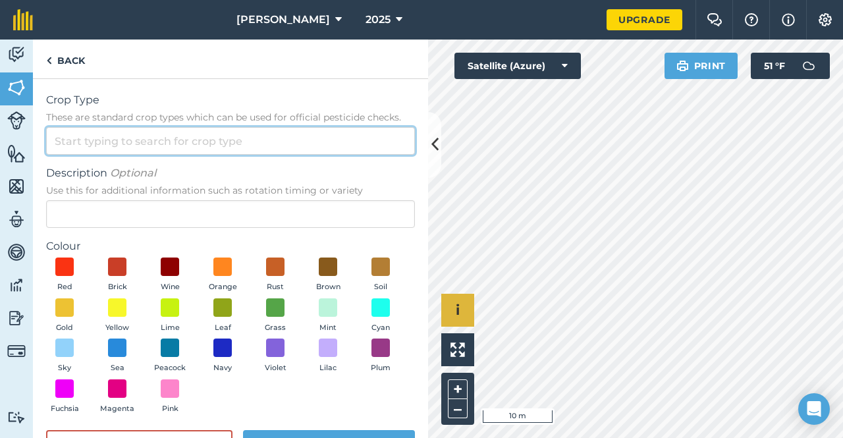
click at [244, 150] on input "Crop Type These are standard crop types which can be used for official pesticid…" at bounding box center [230, 141] width 369 height 28
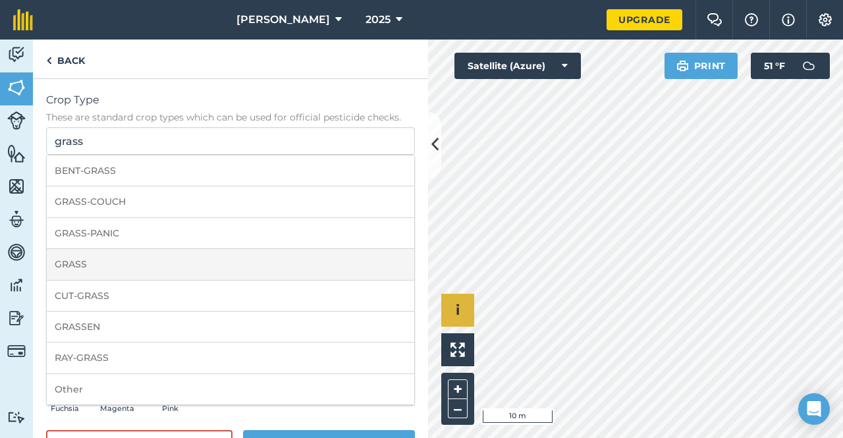
click at [115, 267] on li "GRASS" at bounding box center [231, 264] width 368 height 31
type input "GRASS"
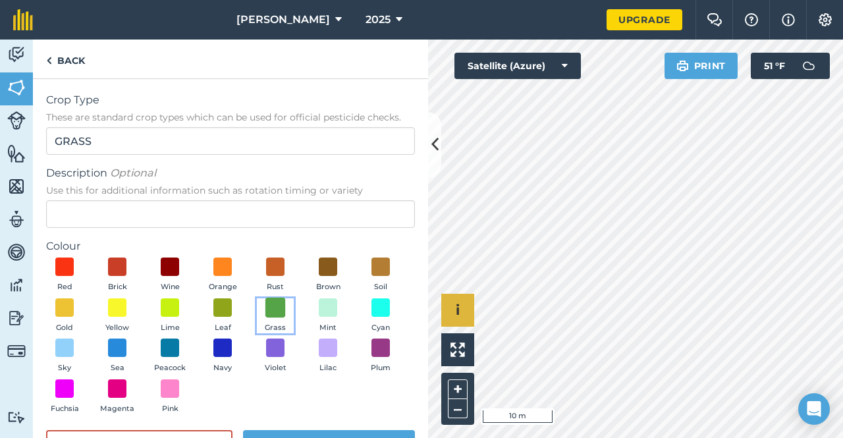
click at [286, 316] on span at bounding box center [275, 307] width 20 height 20
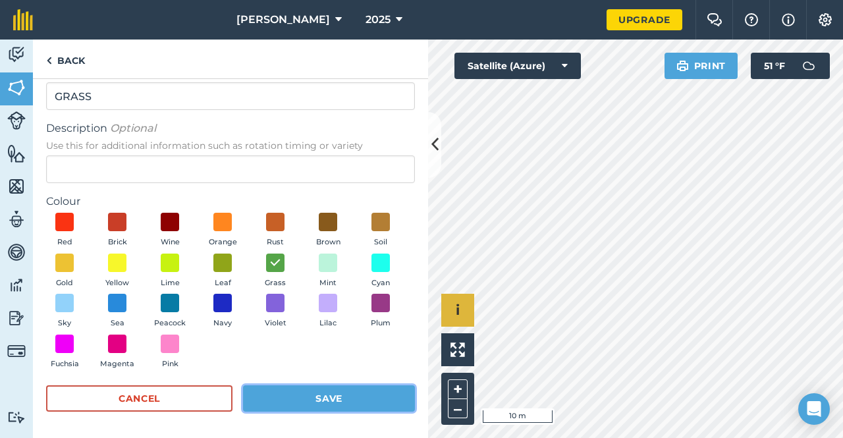
click at [284, 405] on button "Save" at bounding box center [329, 398] width 172 height 26
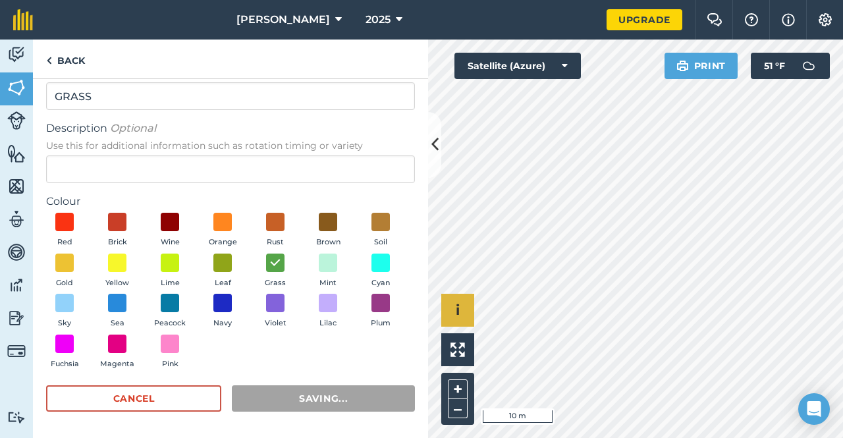
radio input "false"
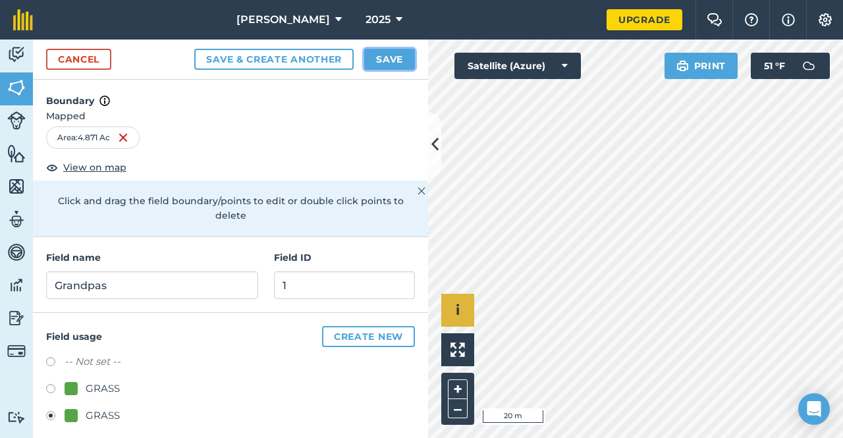
click at [383, 65] on button "Save" at bounding box center [389, 59] width 51 height 21
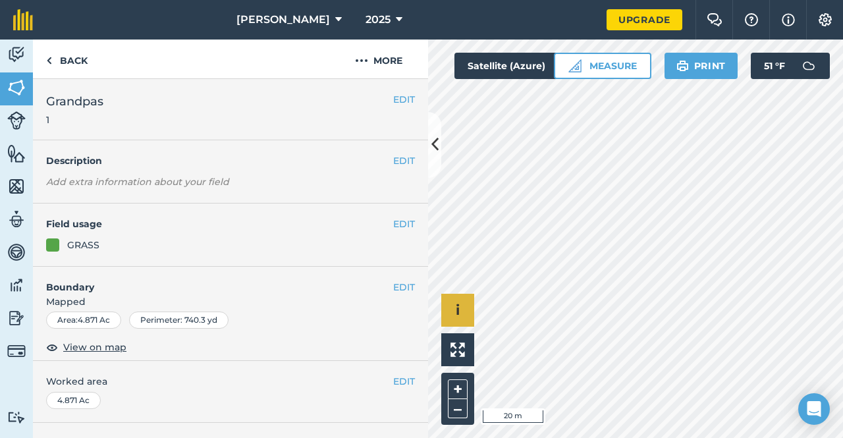
click at [556, 68] on div "Click to start drawing i © 2025 TomTom, Microsoft 20 m + – Satellite (Azure) Me…" at bounding box center [635, 239] width 415 height 399
click at [580, 13] on div "Cooper's 2025 Upgrade Farm Chat Help Info Settings Map printing is not availabl…" at bounding box center [421, 219] width 843 height 438
click at [578, 35] on div "Cooper's 2025 Upgrade Farm Chat Help Info Settings Map printing is not availabl…" at bounding box center [421, 219] width 843 height 438
click at [70, 55] on link "Back" at bounding box center [67, 59] width 68 height 39
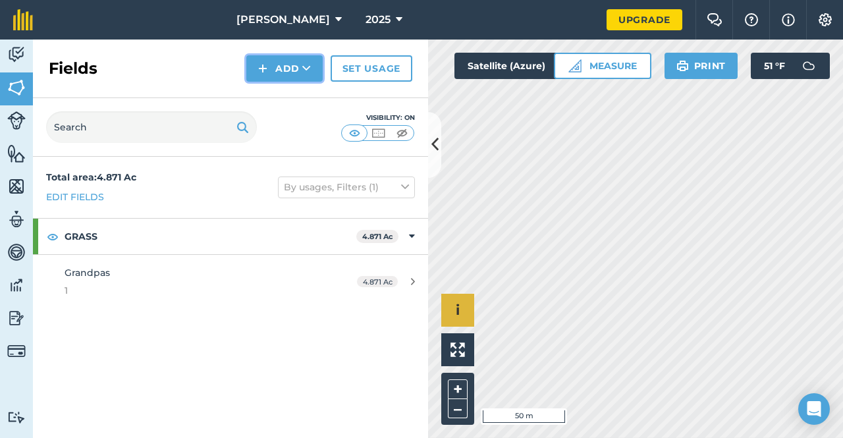
click at [274, 66] on button "Add" at bounding box center [284, 68] width 76 height 26
click at [285, 101] on link "Draw" at bounding box center [284, 98] width 72 height 29
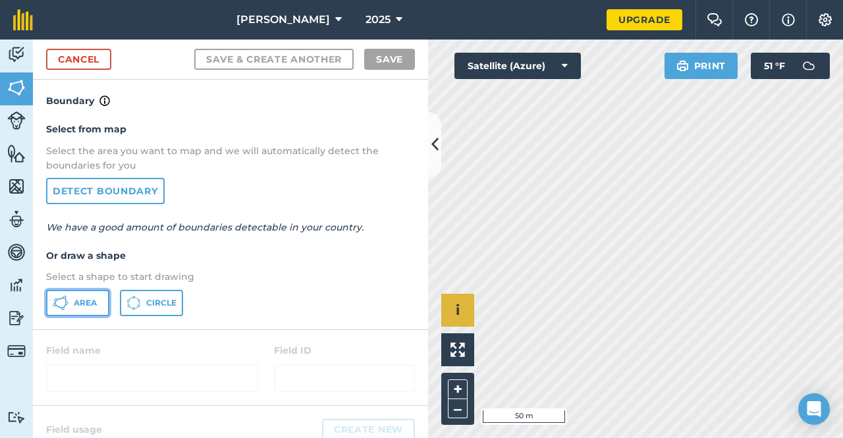
click at [70, 297] on button "Area" at bounding box center [77, 303] width 63 height 26
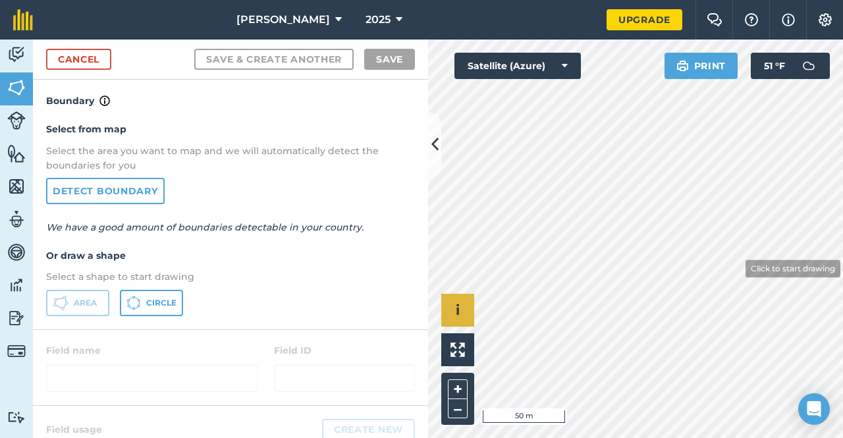
click at [433, 141] on icon at bounding box center [434, 144] width 7 height 23
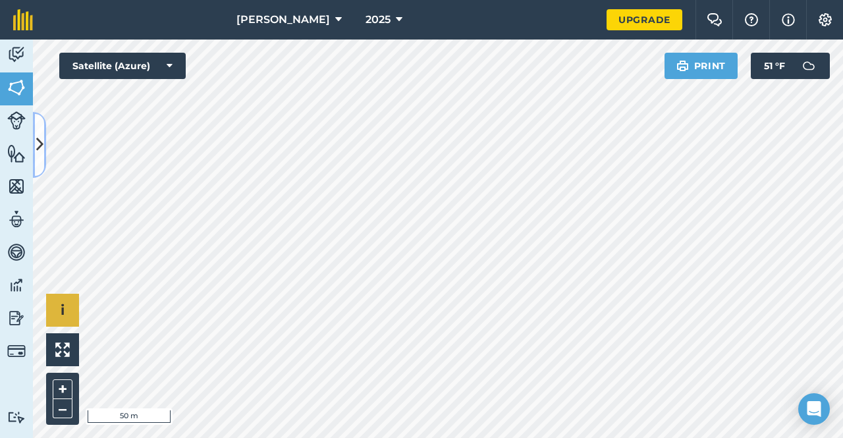
click at [40, 134] on icon at bounding box center [39, 144] width 7 height 23
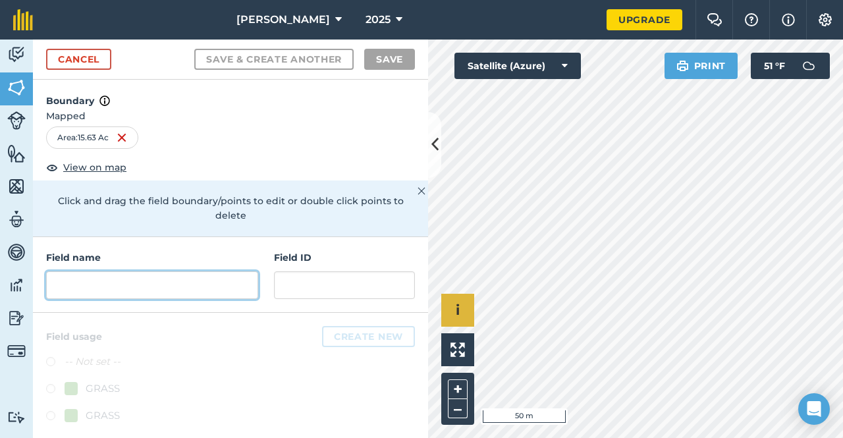
click at [126, 271] on input "text" at bounding box center [152, 285] width 212 height 28
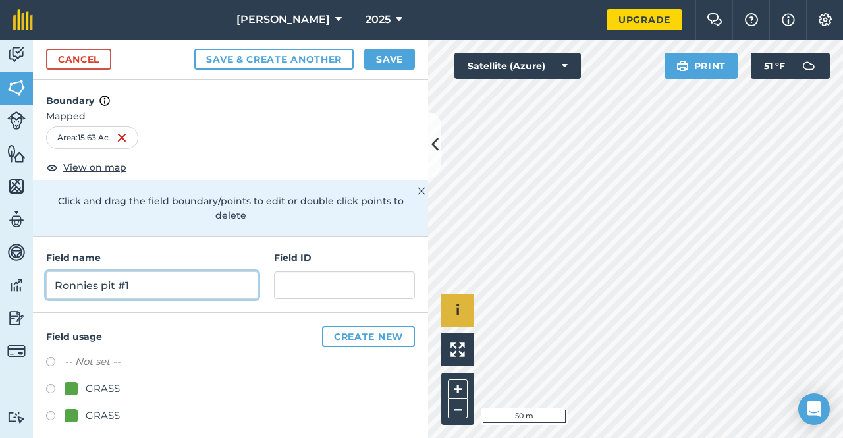
type input "Ronnies pit #1"
click at [53, 384] on label at bounding box center [55, 390] width 18 height 13
radio input "true"
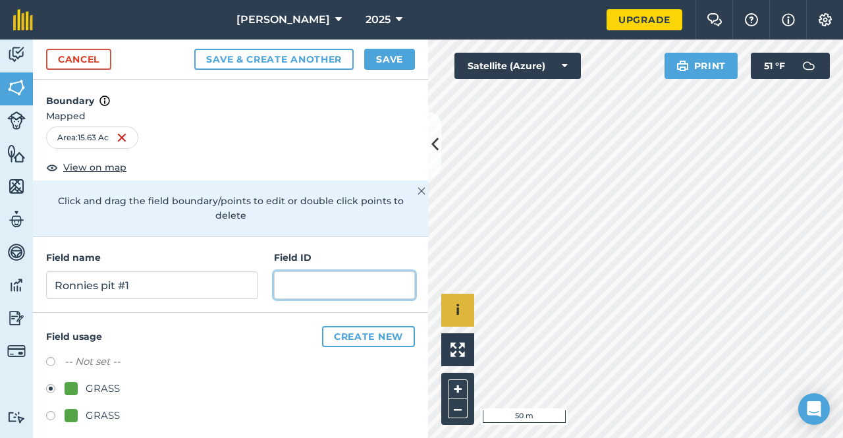
click at [312, 271] on input "text" at bounding box center [344, 285] width 141 height 28
type input "2"
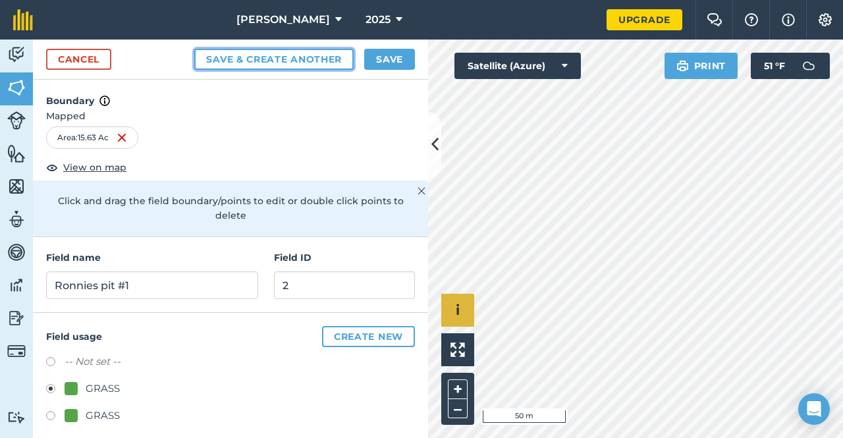
click at [311, 59] on button "Save & Create Another" at bounding box center [273, 59] width 159 height 21
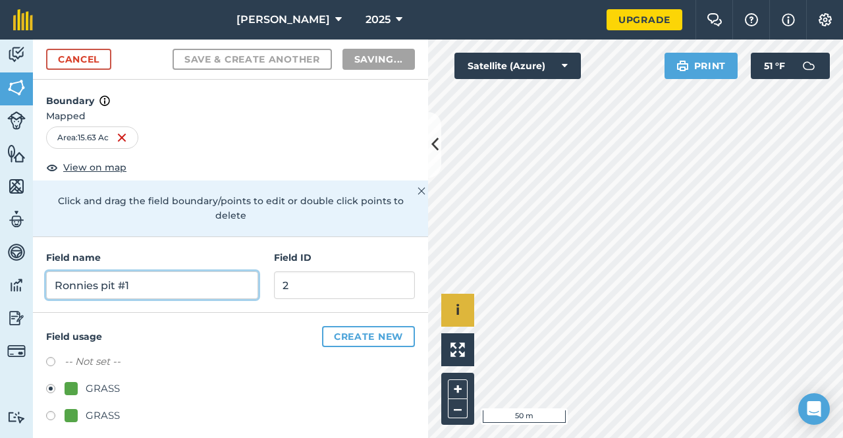
radio input "false"
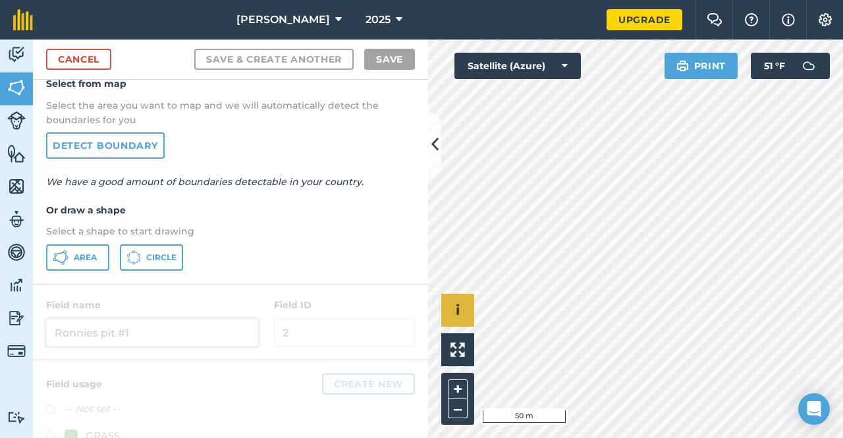
scroll to position [49, 0]
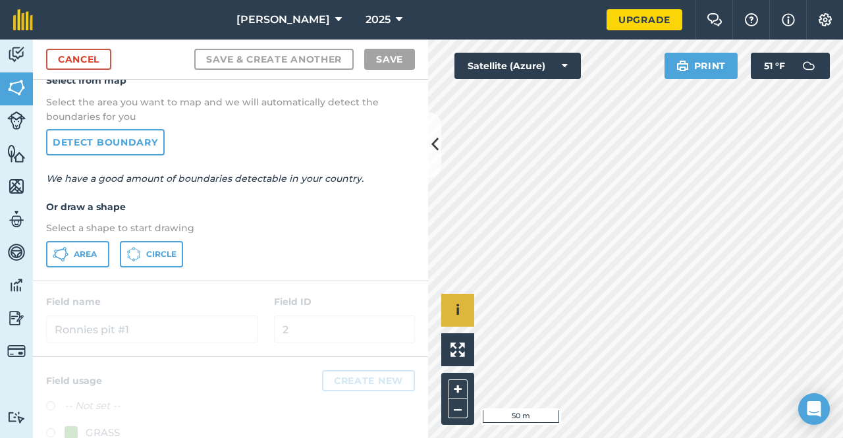
click at [414, 211] on div "Activity Fields Livestock Features Maps Team Vehicles Data Reporting Billing Tu…" at bounding box center [421, 239] width 843 height 399
click at [56, 248] on icon at bounding box center [61, 254] width 16 height 16
click at [429, 128] on button at bounding box center [434, 145] width 13 height 66
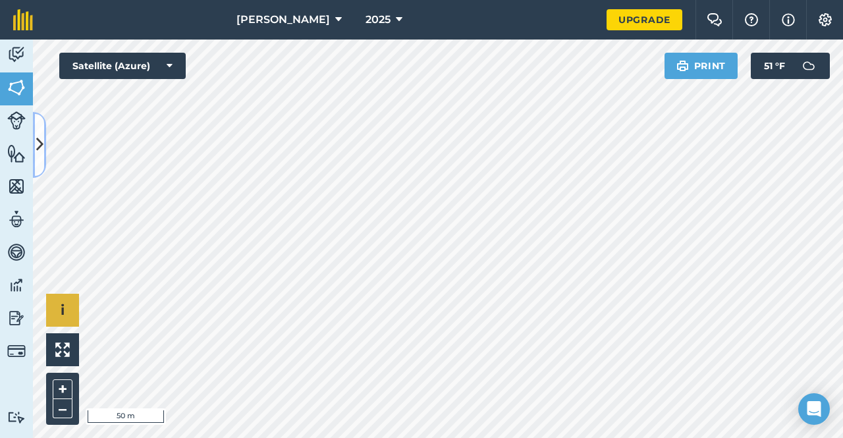
click at [42, 135] on icon at bounding box center [39, 144] width 7 height 23
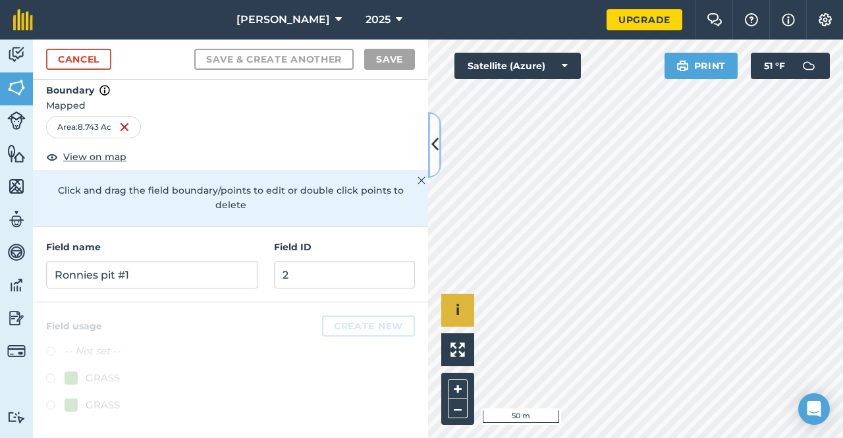
scroll to position [0, 0]
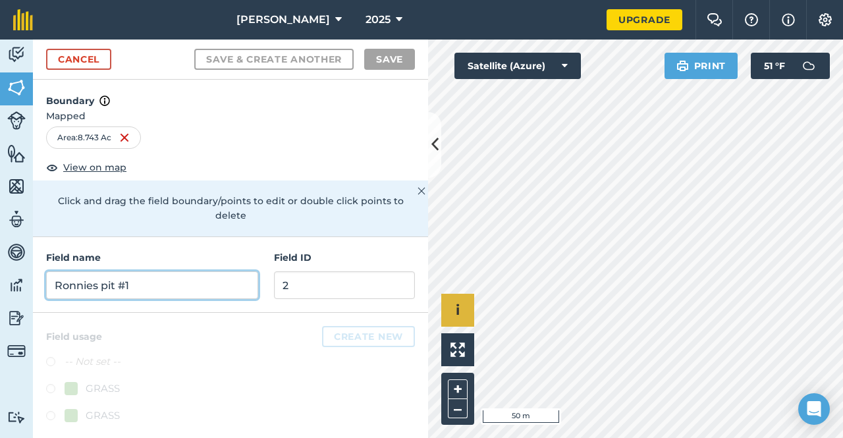
click at [126, 271] on input "Ronnies pit #1" at bounding box center [152, 285] width 212 height 28
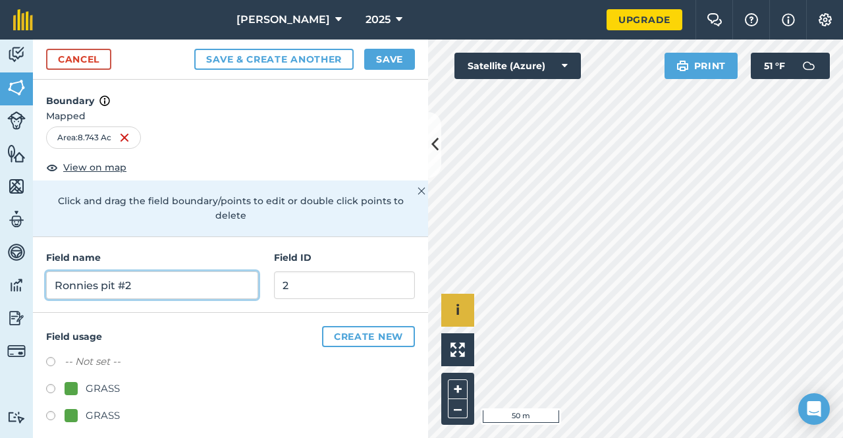
type input "Ronnies pit #2"
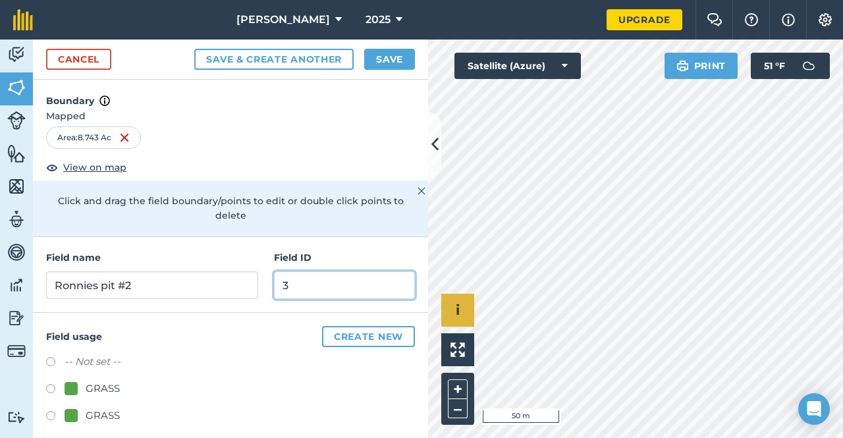
type input "3"
click at [380, 51] on button "Save" at bounding box center [389, 59] width 51 height 21
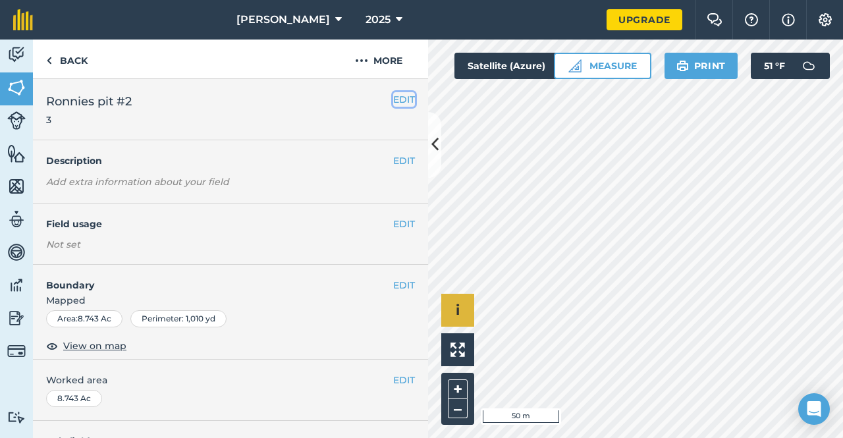
click at [393, 96] on button "EDIT" at bounding box center [404, 99] width 22 height 14
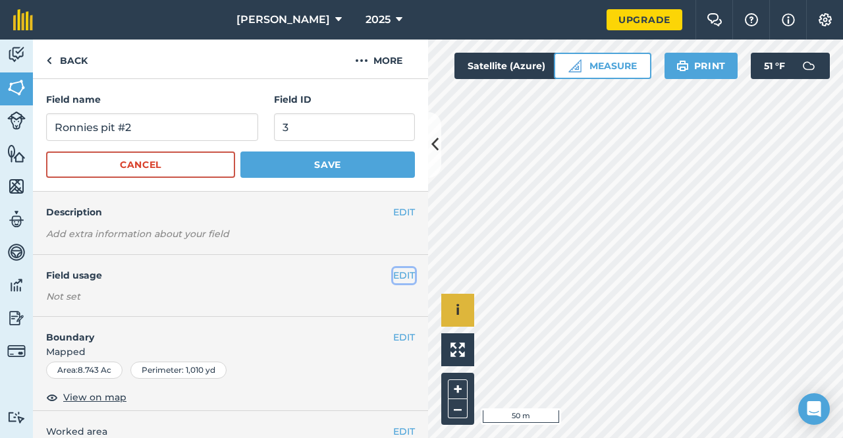
click at [393, 268] on button "EDIT" at bounding box center [404, 275] width 22 height 14
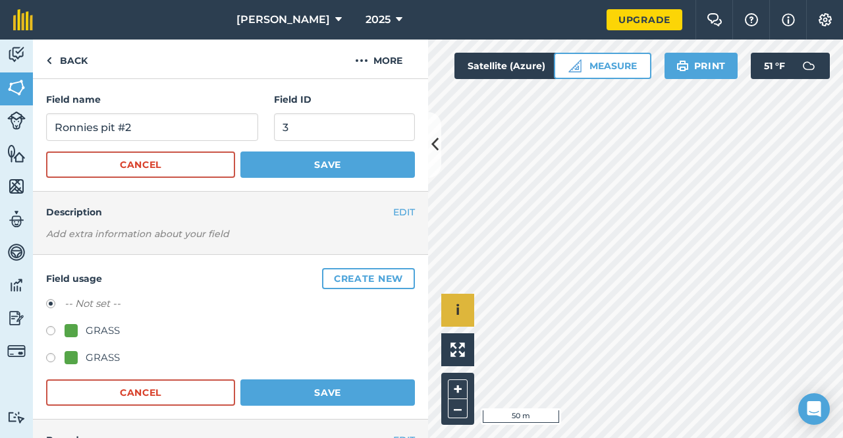
click at [53, 326] on label at bounding box center [55, 332] width 18 height 13
radio input "true"
radio input "false"
click at [260, 393] on button "Save" at bounding box center [327, 392] width 175 height 26
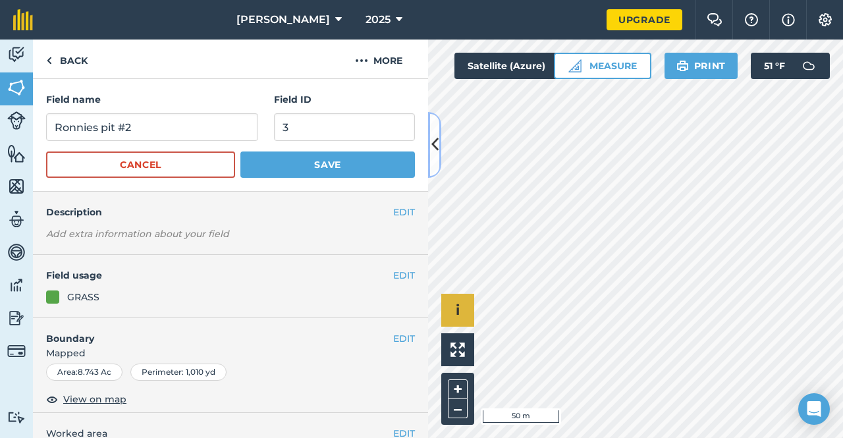
click at [432, 148] on icon at bounding box center [434, 144] width 7 height 23
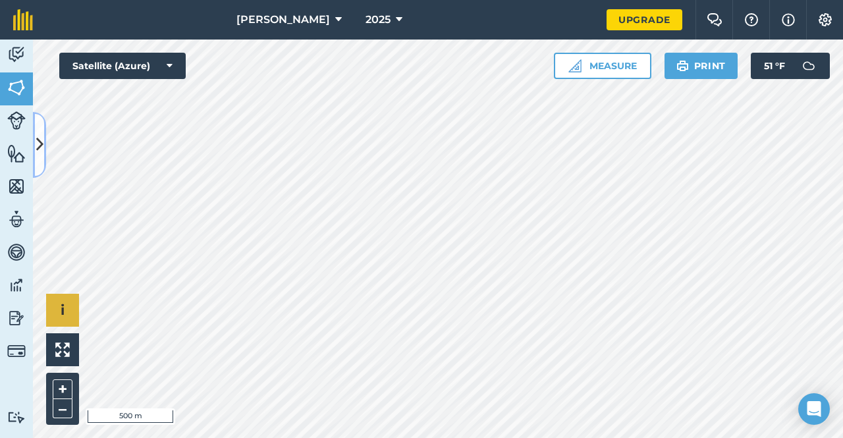
click at [45, 132] on button at bounding box center [39, 145] width 13 height 66
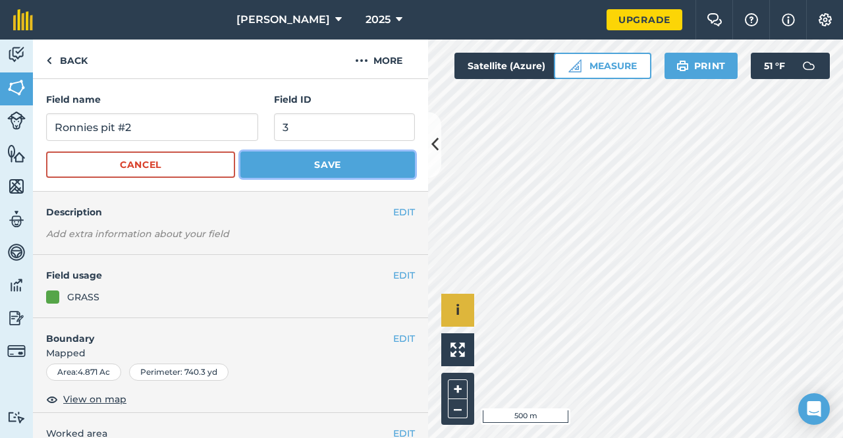
click at [289, 159] on button "Save" at bounding box center [327, 165] width 175 height 26
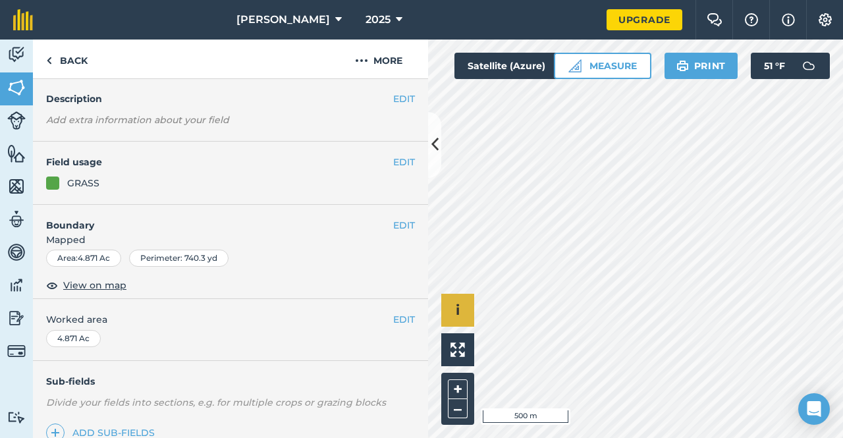
scroll to position [72, 0]
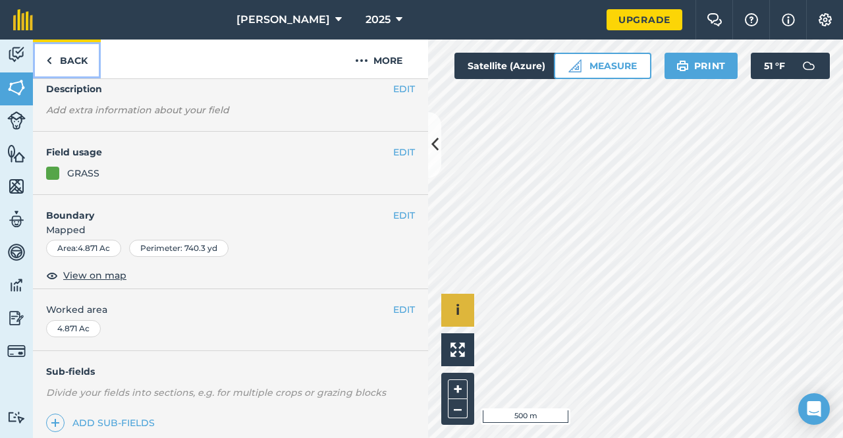
click at [59, 61] on link "Back" at bounding box center [67, 59] width 68 height 39
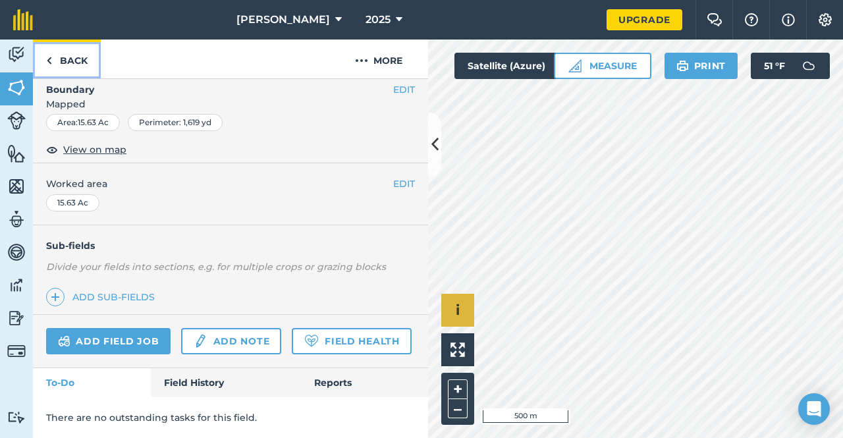
click at [69, 55] on link "Back" at bounding box center [67, 59] width 68 height 39
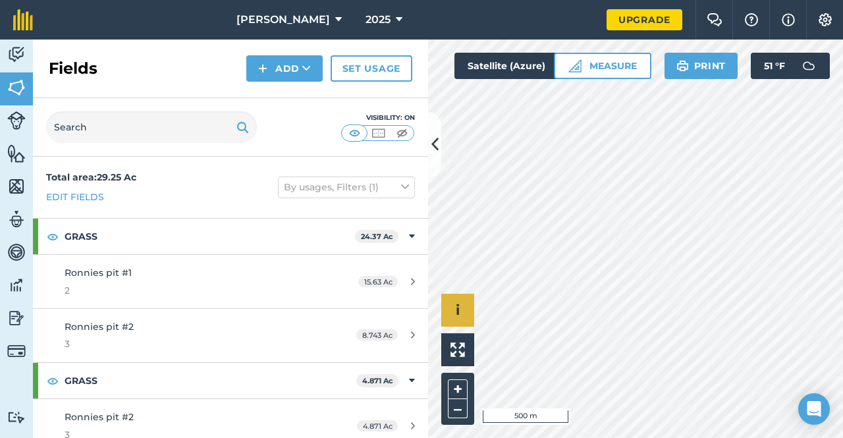
scroll to position [13, 0]
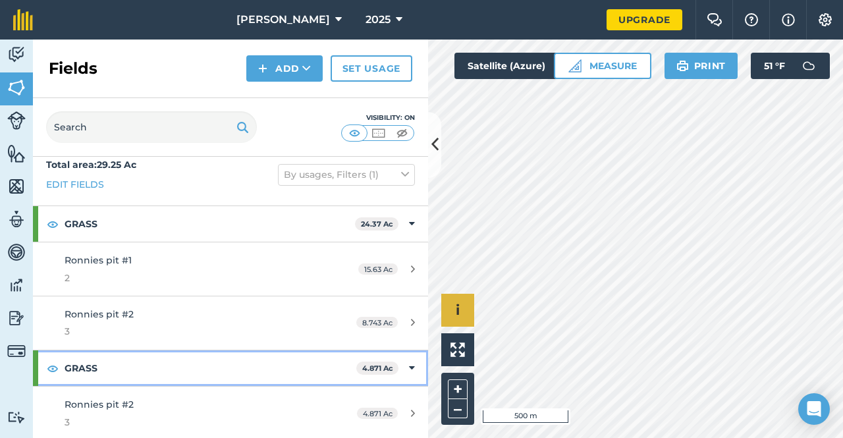
click at [409, 370] on icon at bounding box center [412, 368] width 6 height 14
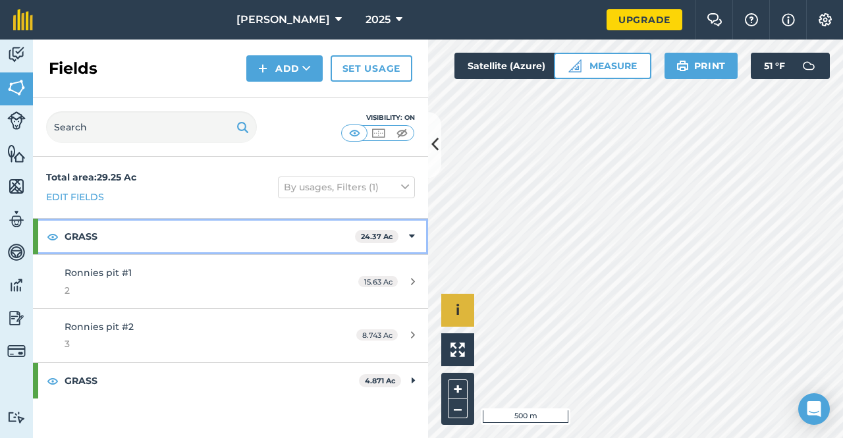
click at [412, 239] on icon at bounding box center [412, 236] width 6 height 14
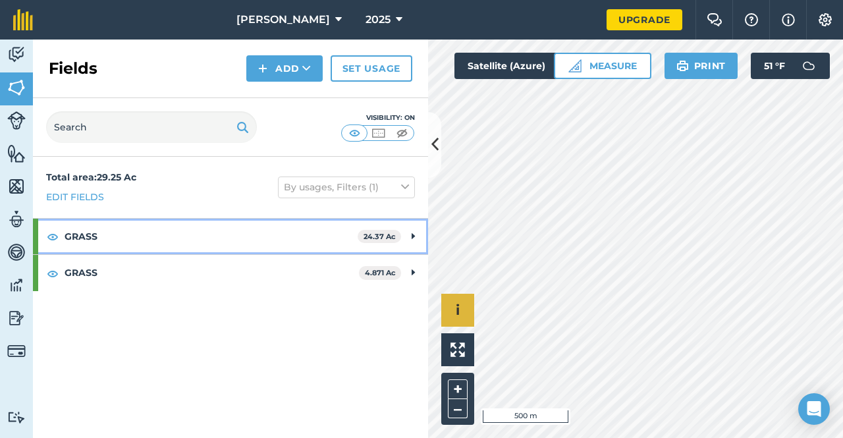
click at [414, 236] on icon at bounding box center [413, 236] width 3 height 14
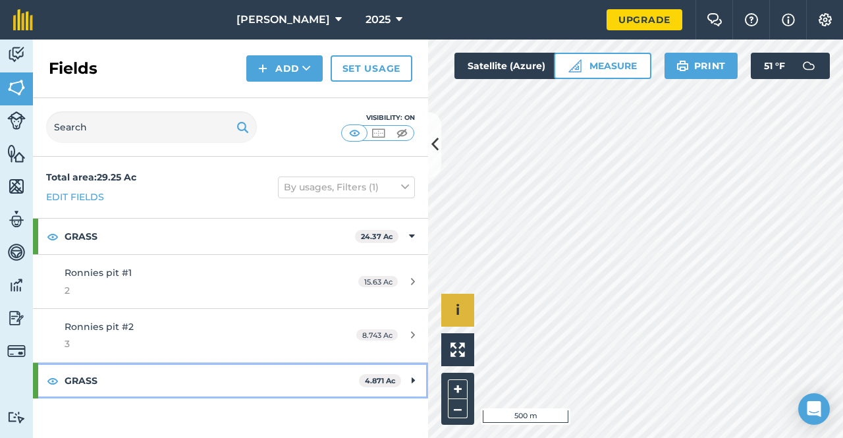
click at [414, 381] on icon at bounding box center [413, 380] width 3 height 14
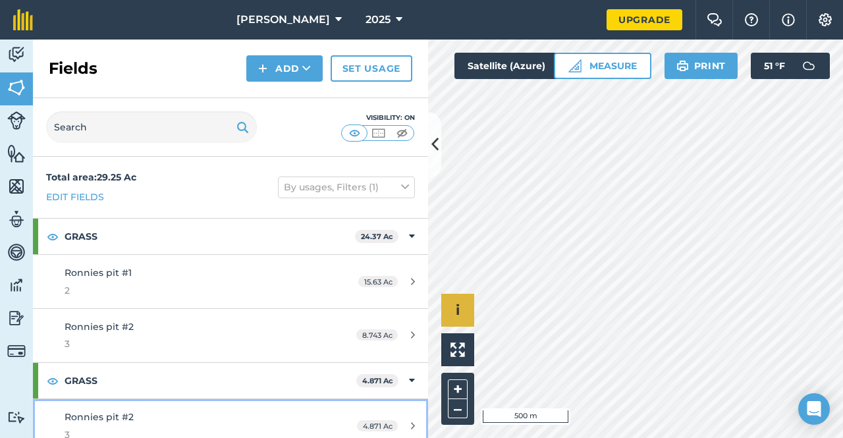
click at [335, 410] on link "Ronnies pit #2 3 4.871 Ac" at bounding box center [230, 425] width 395 height 53
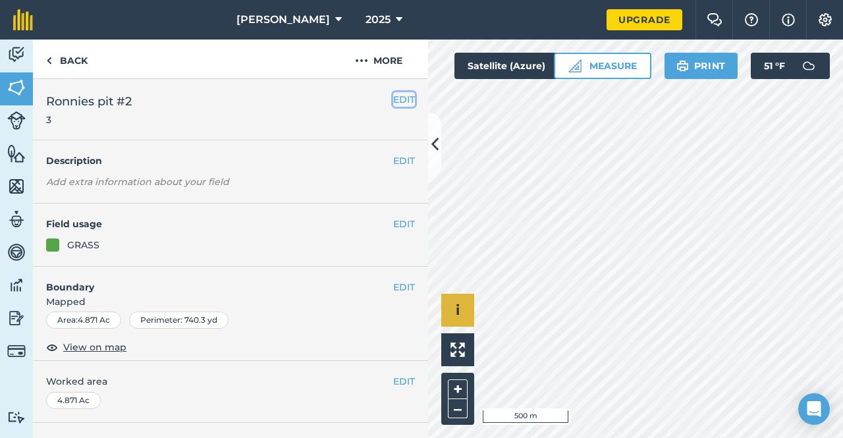
click at [393, 99] on button "EDIT" at bounding box center [404, 99] width 22 height 14
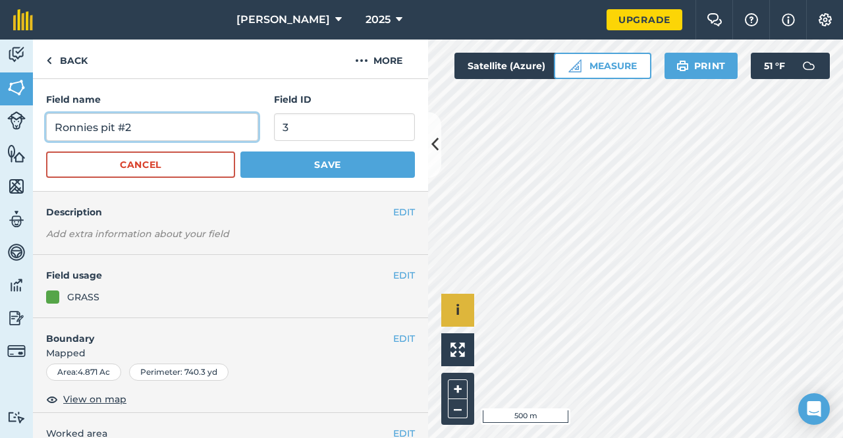
drag, startPoint x: 144, startPoint y: 122, endPoint x: 7, endPoint y: 118, distance: 137.1
click at [7, 118] on div "Activity Fields Livestock Features Maps Team Vehicles Data Reporting Billing Tu…" at bounding box center [421, 239] width 843 height 399
type input "Grandpa's"
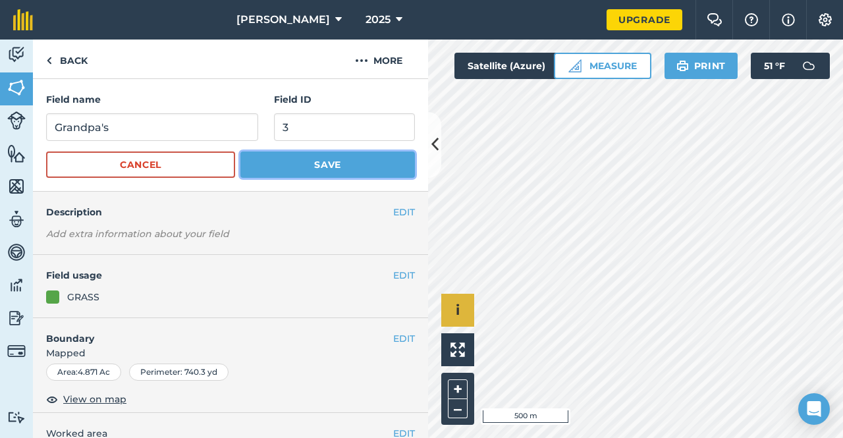
click at [311, 167] on button "Save" at bounding box center [327, 165] width 175 height 26
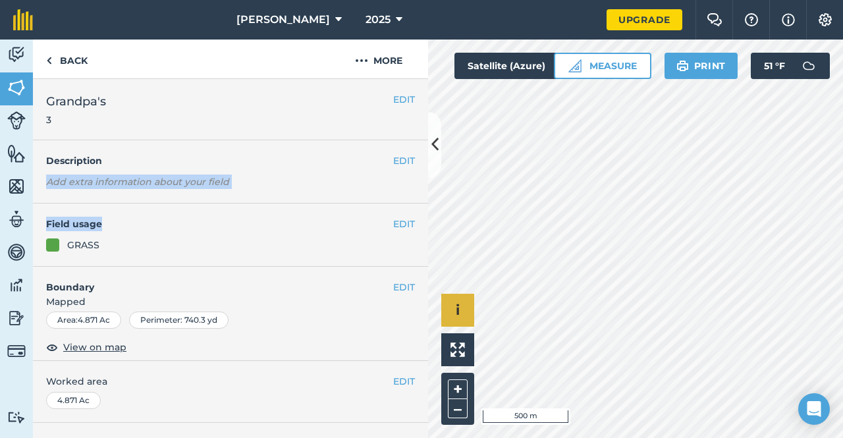
drag, startPoint x: 311, startPoint y: 167, endPoint x: 250, endPoint y: 231, distance: 88.1
click at [250, 231] on div "EDIT Grandpa's 3 EDIT Description Add extra information about your field EDIT F…" at bounding box center [230, 258] width 395 height 359
click at [393, 223] on button "EDIT" at bounding box center [404, 224] width 22 height 14
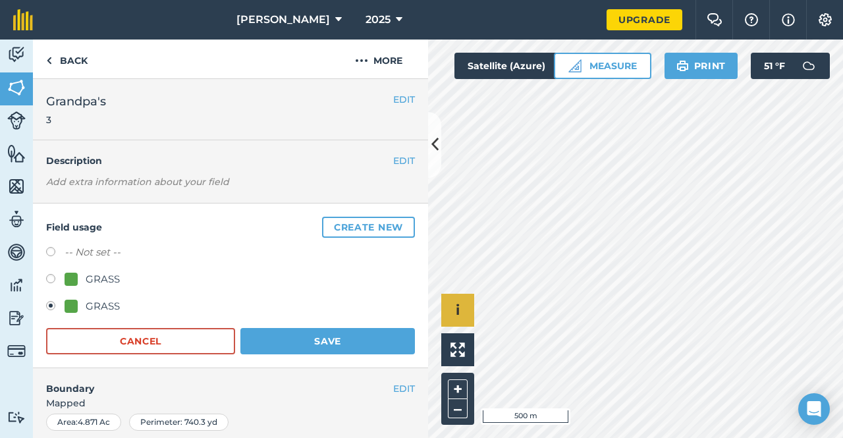
click at [49, 283] on label at bounding box center [55, 280] width 18 height 13
radio input "true"
radio input "false"
click at [304, 337] on button "Save" at bounding box center [327, 341] width 175 height 26
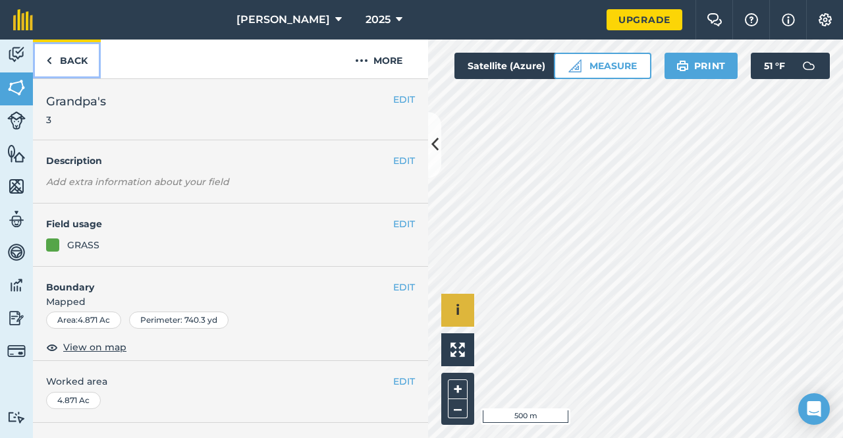
click at [56, 55] on link "Back" at bounding box center [67, 59] width 68 height 39
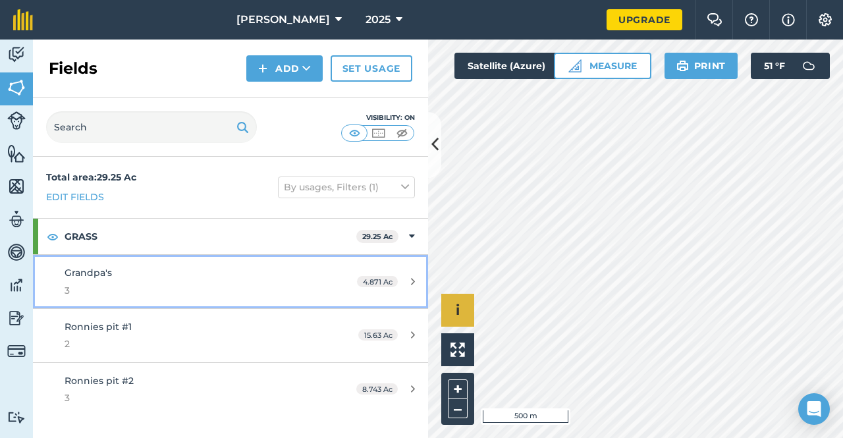
click at [373, 283] on span "4.871 Ac" at bounding box center [377, 281] width 41 height 11
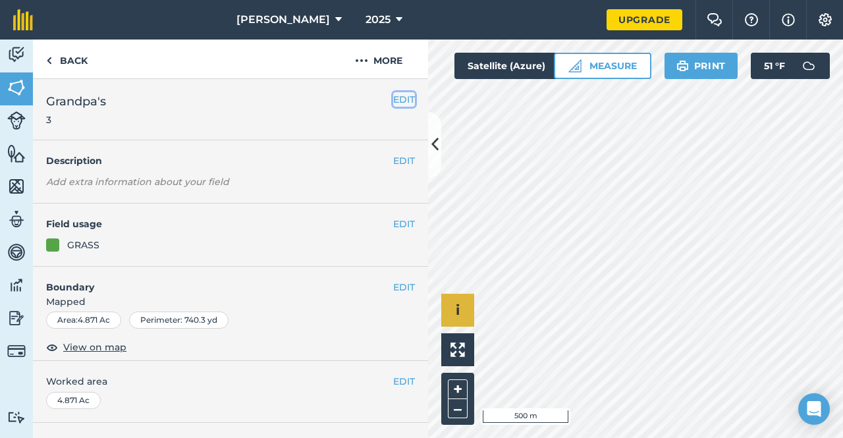
click at [393, 98] on button "EDIT" at bounding box center [404, 99] width 22 height 14
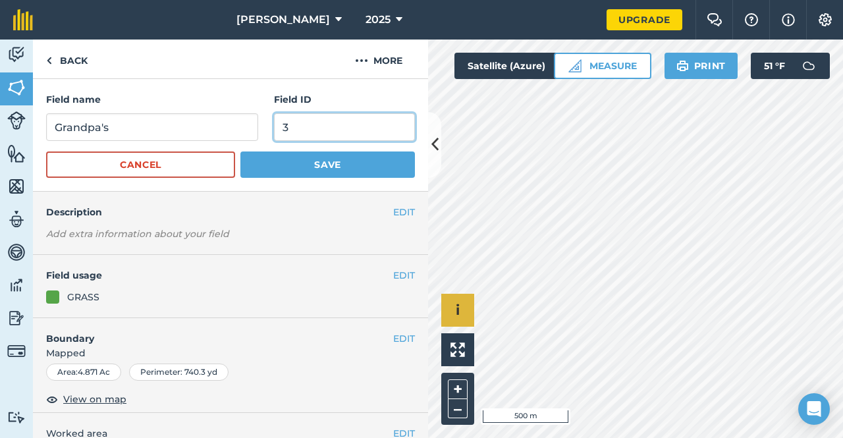
drag, startPoint x: 318, startPoint y: 120, endPoint x: 241, endPoint y: 151, distance: 83.1
click at [241, 151] on form "Field name Grandpa's Field ID 3 Cancel Save" at bounding box center [230, 135] width 369 height 86
type input "1"
click at [246, 167] on button "Save" at bounding box center [327, 165] width 175 height 26
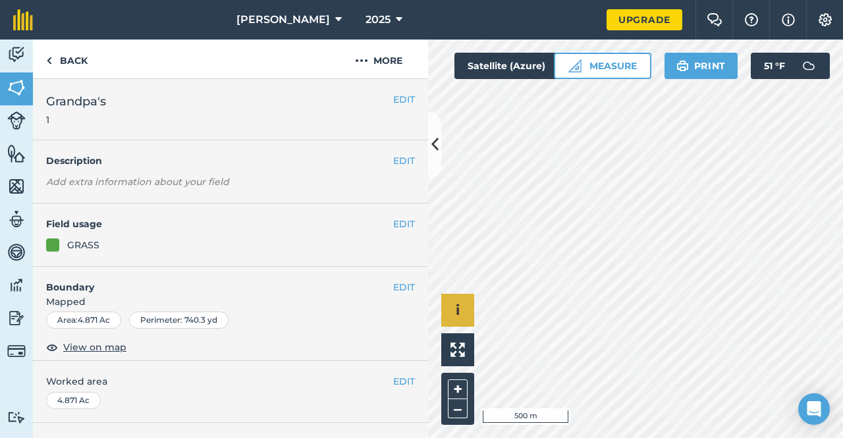
scroll to position [231, 0]
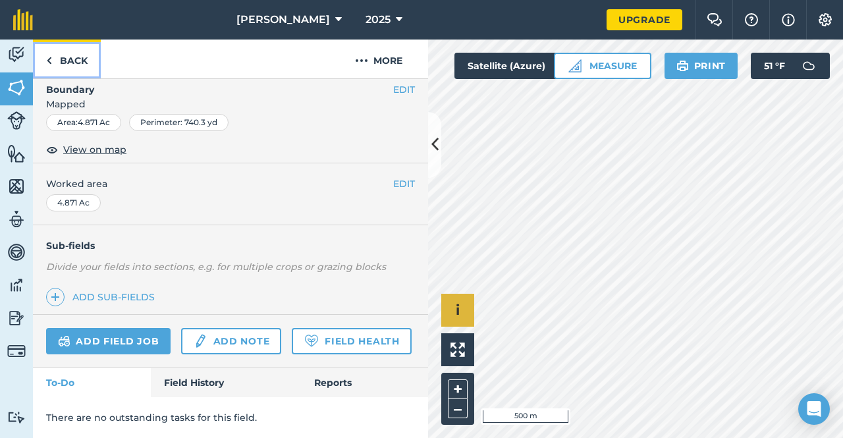
click at [75, 61] on link "Back" at bounding box center [67, 59] width 68 height 39
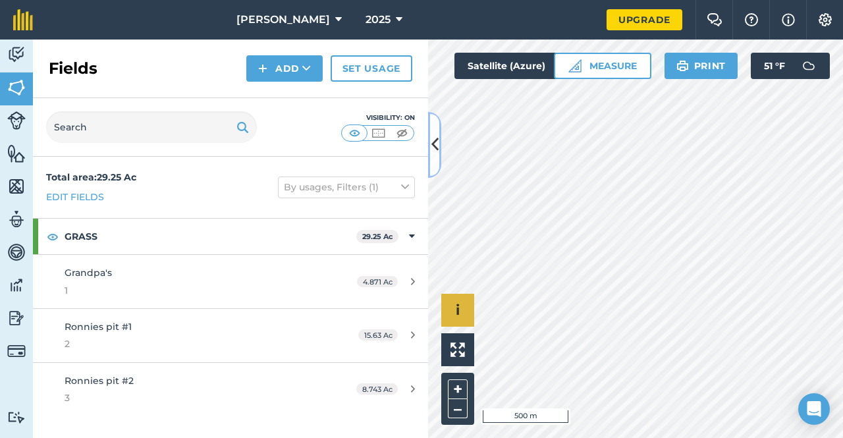
click at [430, 134] on button at bounding box center [434, 145] width 13 height 66
